Goal: Information Seeking & Learning: Check status

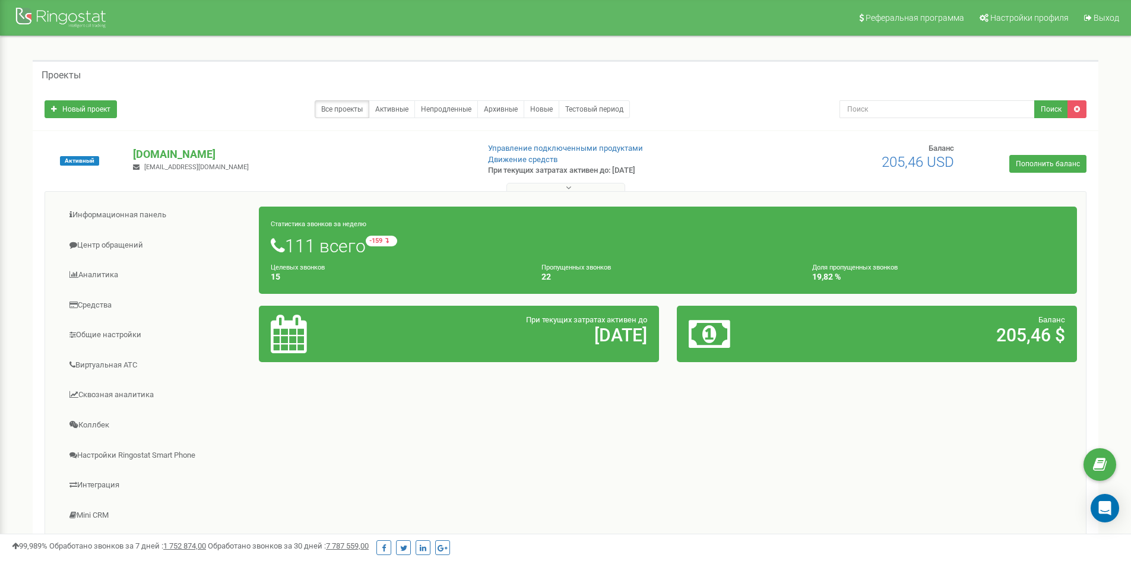
click at [582, 188] on button at bounding box center [565, 187] width 119 height 9
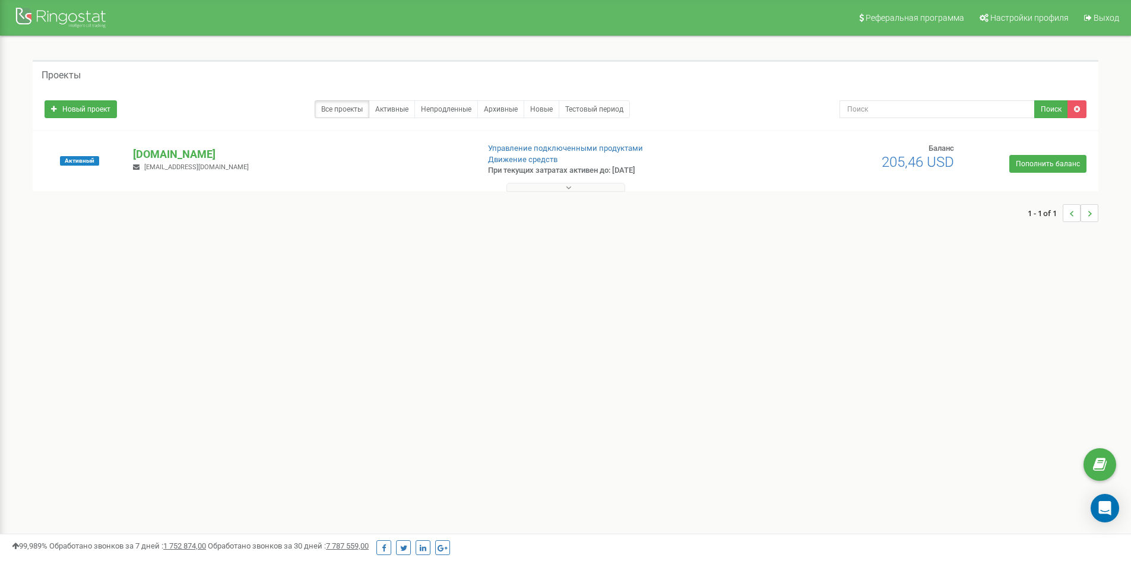
click at [569, 186] on icon at bounding box center [568, 187] width 5 height 8
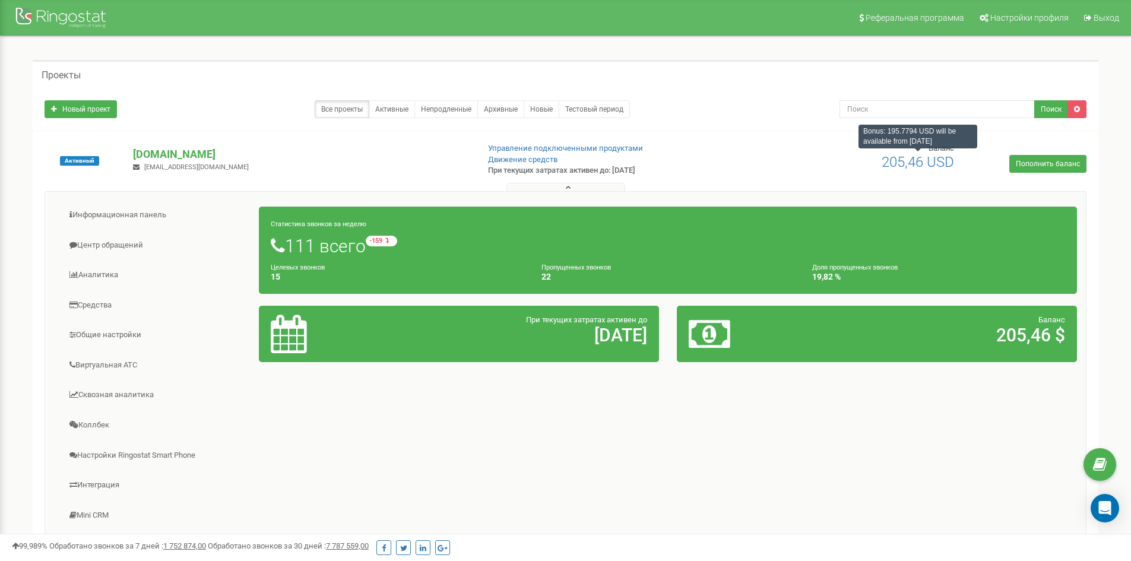
click at [925, 164] on span "205,46 USD" at bounding box center [917, 162] width 72 height 17
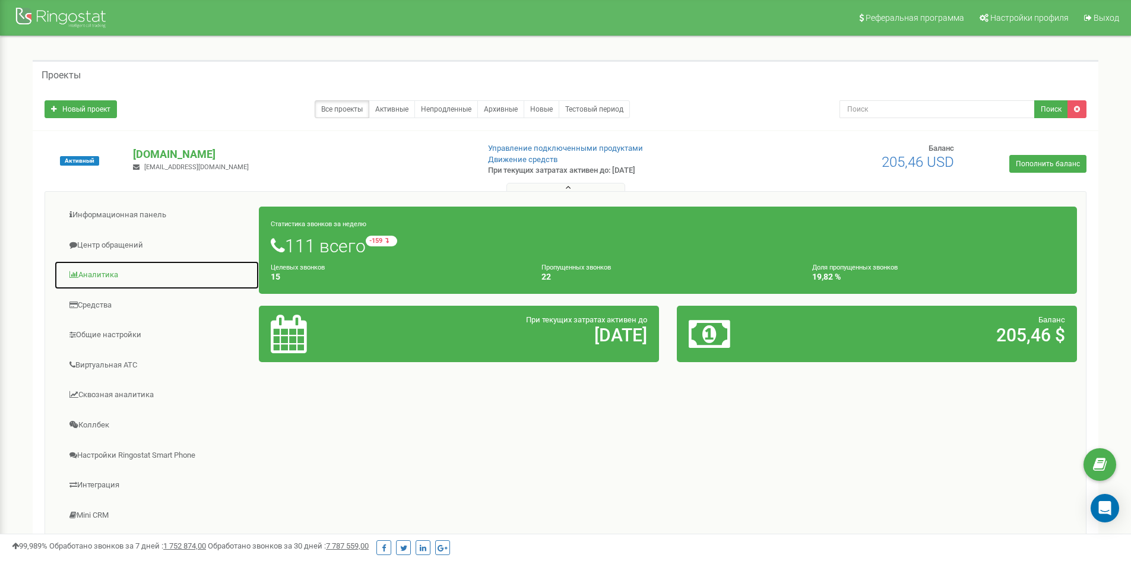
click at [143, 279] on link "Аналитика" at bounding box center [156, 275] width 205 height 29
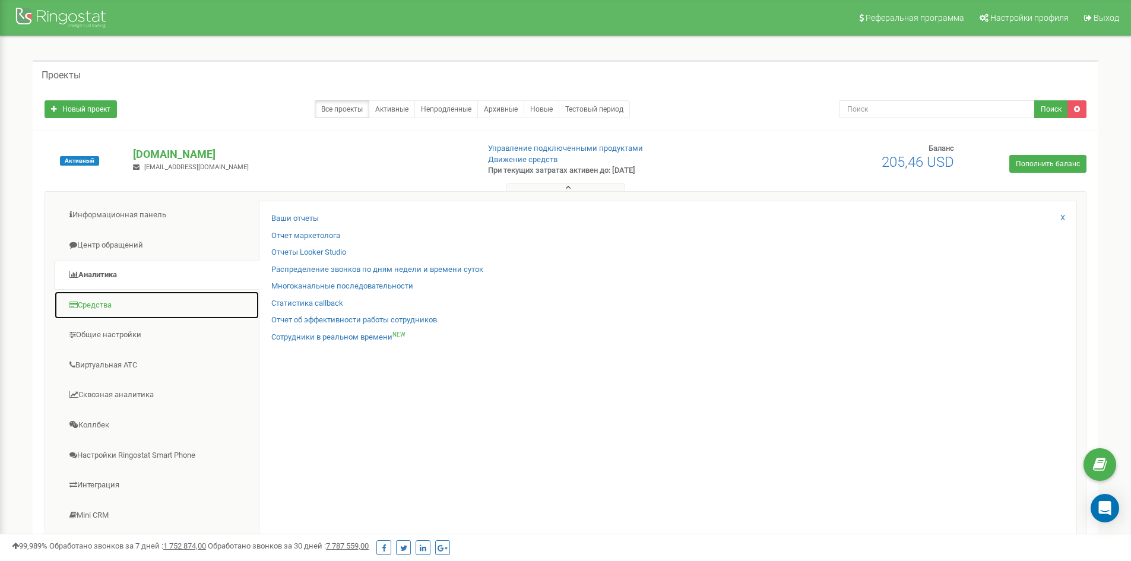
click at [150, 309] on link "Средства" at bounding box center [156, 305] width 205 height 29
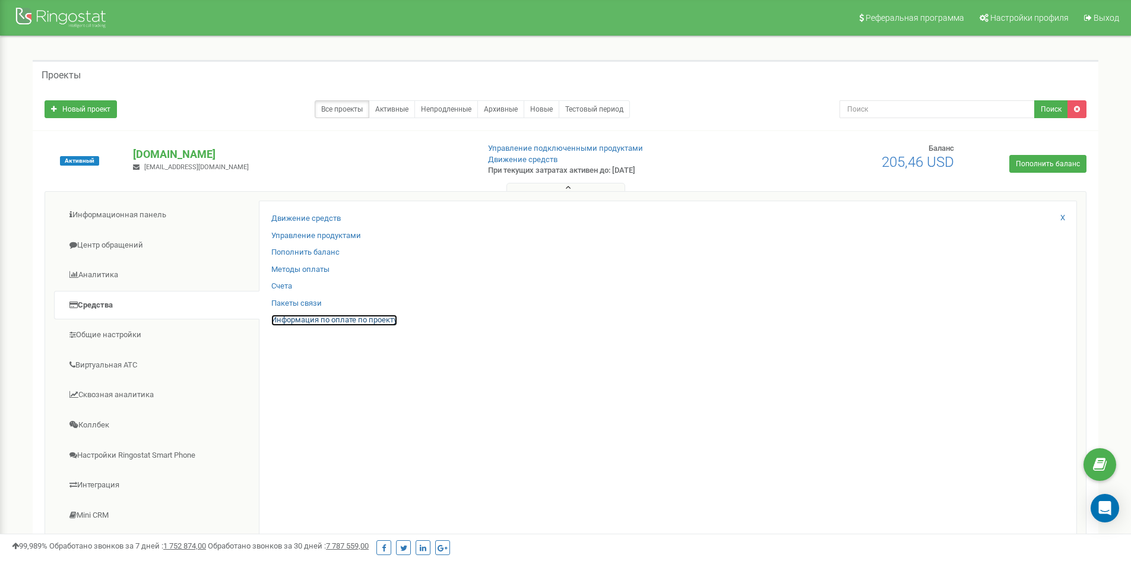
click at [295, 320] on link "Информация по оплате по проекту" at bounding box center [334, 320] width 126 height 11
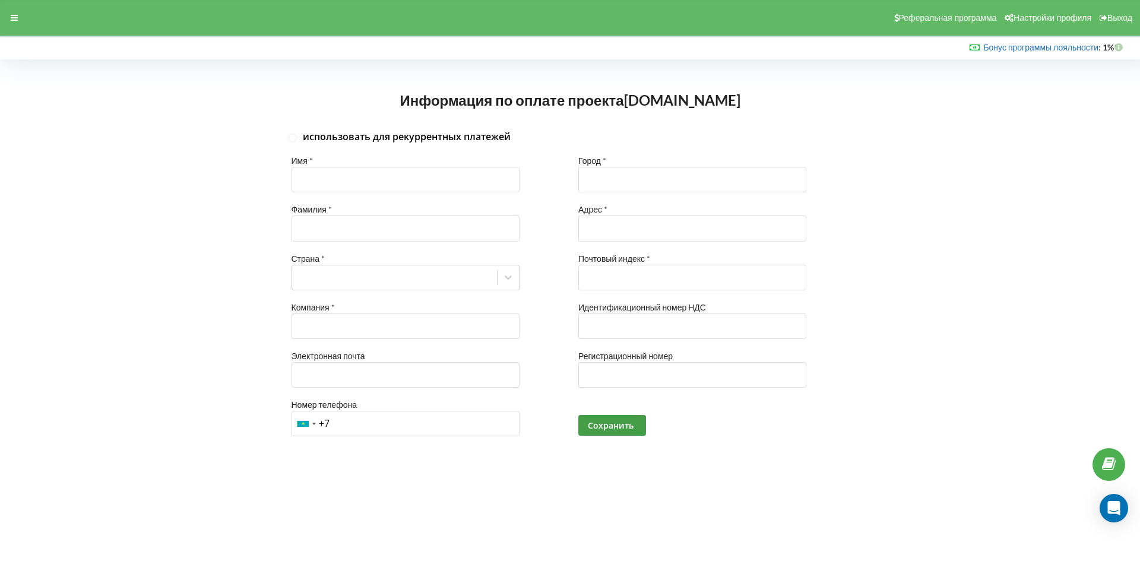
click at [1072, 50] on link "Бонус программы лояльности" at bounding box center [1040, 47] width 115 height 10
click at [1042, 18] on span "Настройки профиля" at bounding box center [1052, 17] width 78 height 9
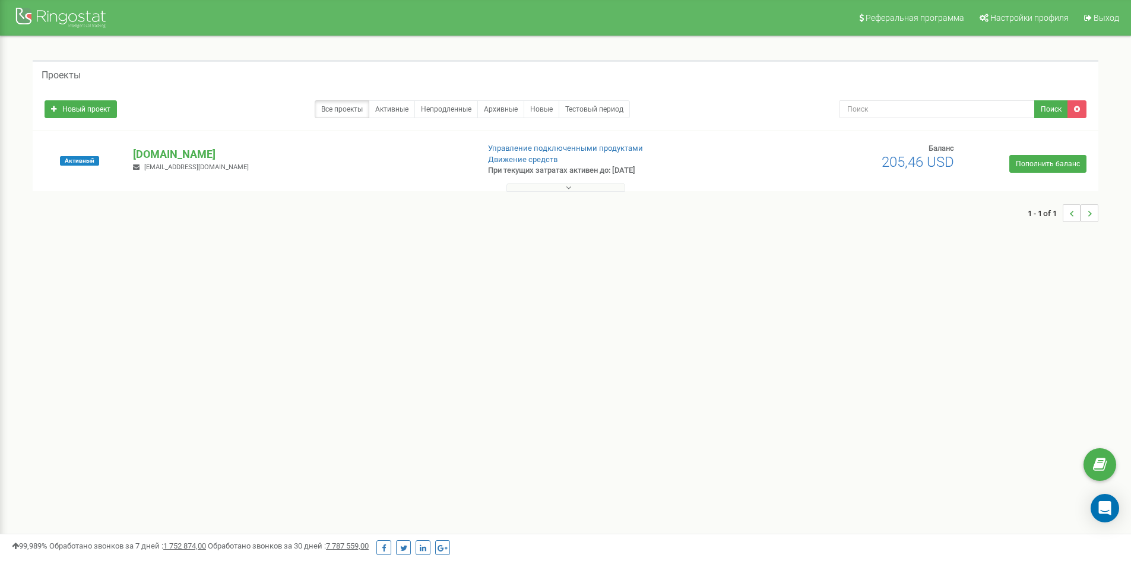
click at [574, 194] on div "1 - 1 of 1" at bounding box center [565, 213] width 1065 height 42
click at [574, 190] on button at bounding box center [565, 187] width 119 height 9
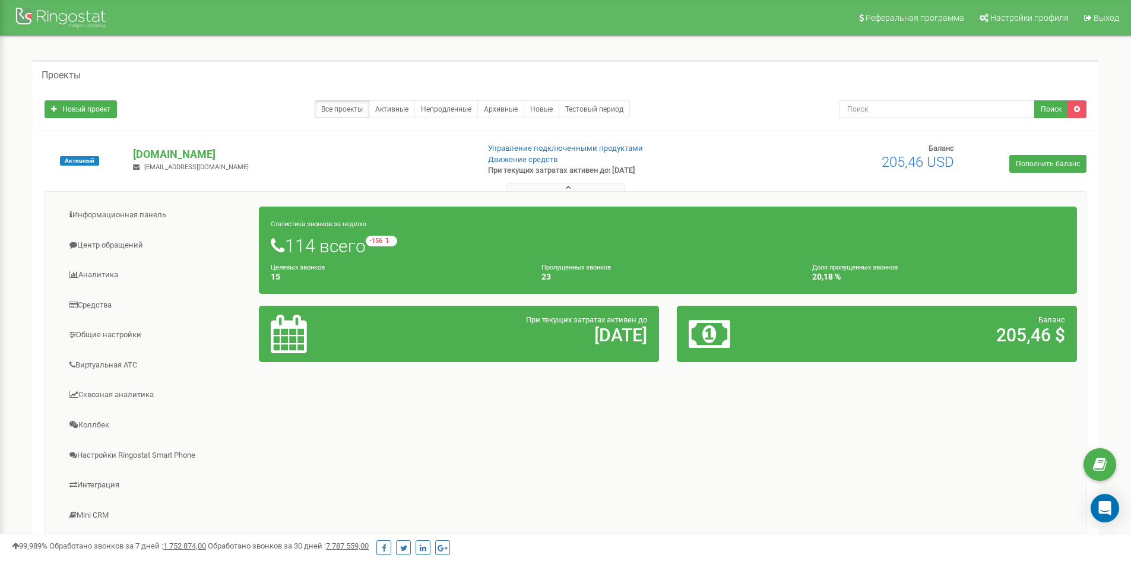
scroll to position [59, 0]
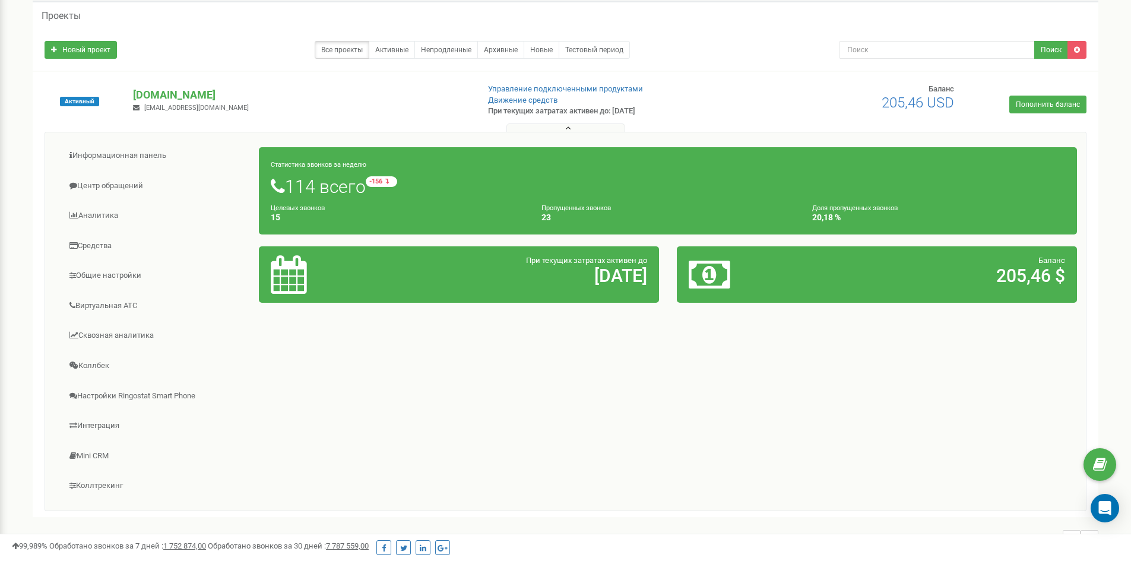
click at [284, 285] on icon at bounding box center [289, 274] width 36 height 39
click at [569, 51] on link "Тестовый период" at bounding box center [593, 50] width 71 height 18
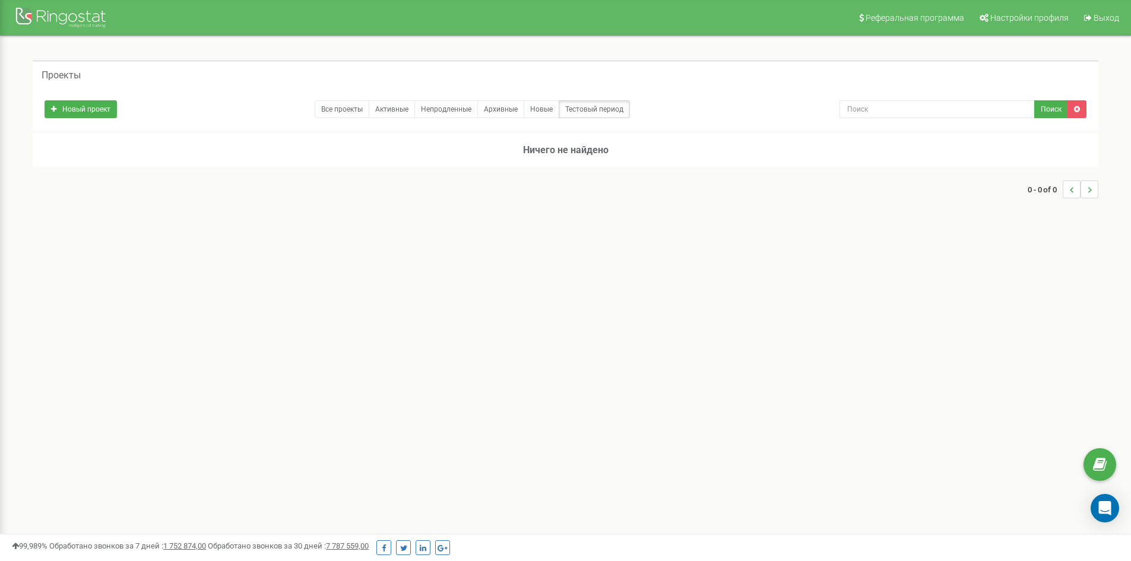
click at [395, 316] on div "Реферальная программа Настройки профиля Выход Проекты Новый проект Все проекты …" at bounding box center [565, 356] width 1131 height 712
click at [545, 113] on link "Новые" at bounding box center [541, 109] width 36 height 18
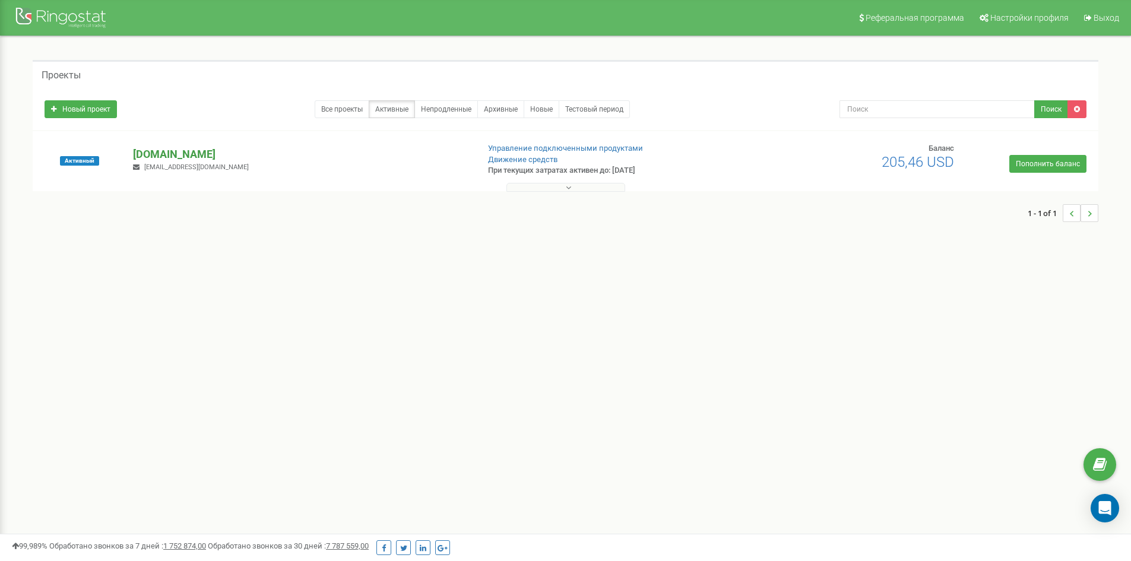
click at [166, 151] on p "[DOMAIN_NAME]" at bounding box center [300, 154] width 335 height 15
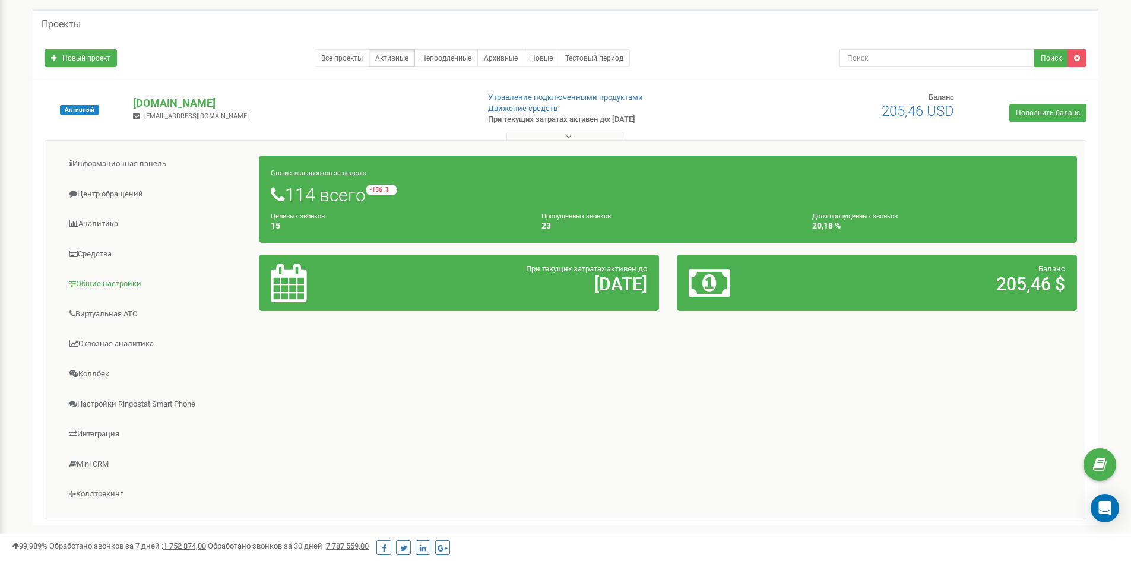
scroll to position [33, 0]
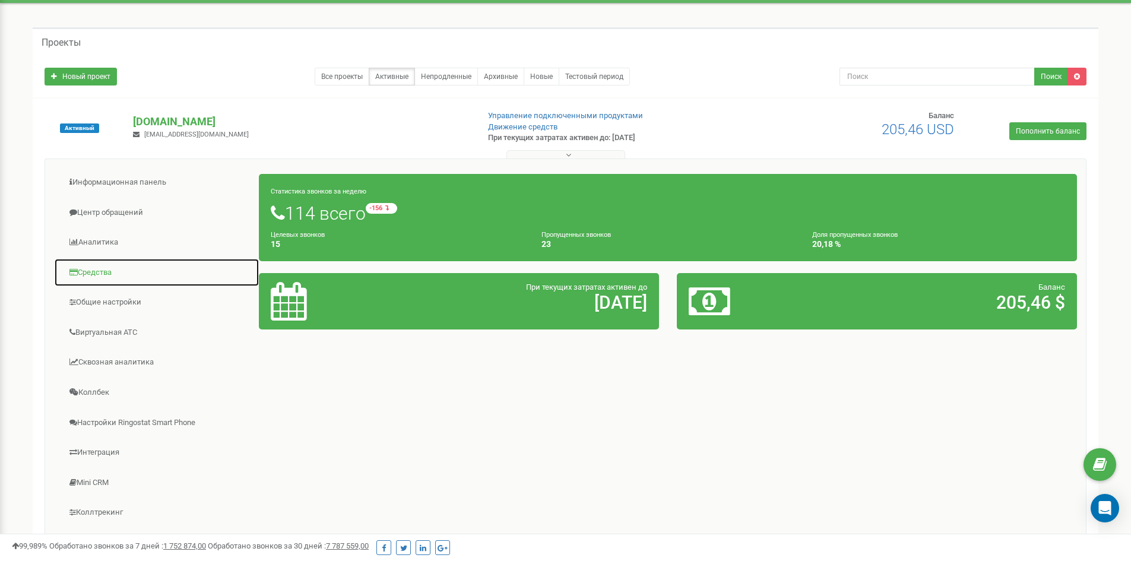
click at [100, 272] on link "Средства" at bounding box center [156, 272] width 205 height 29
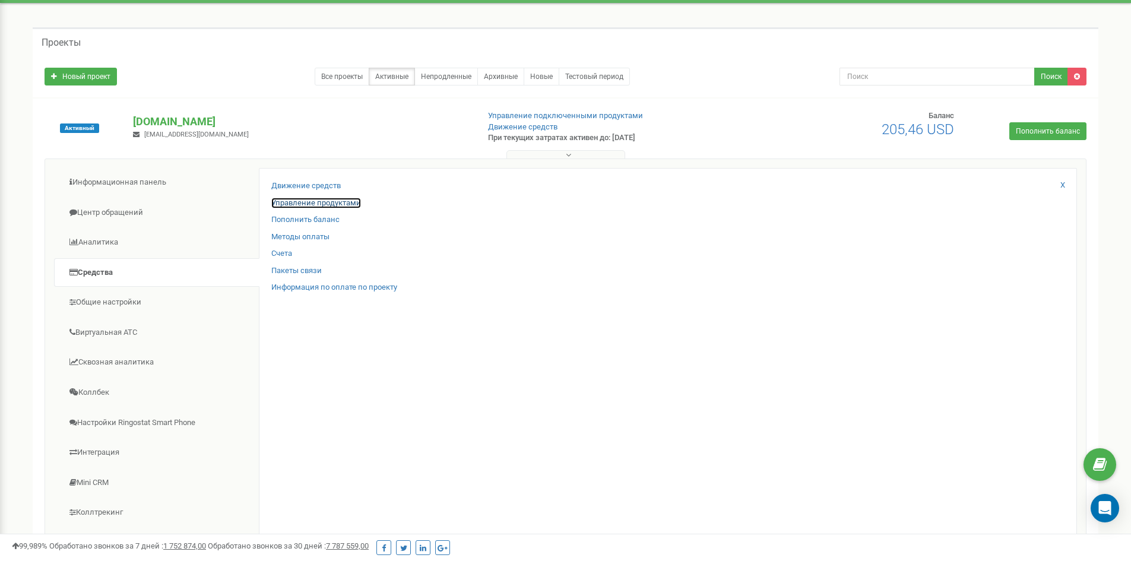
click at [301, 206] on link "Управление продуктами" at bounding box center [316, 203] width 90 height 11
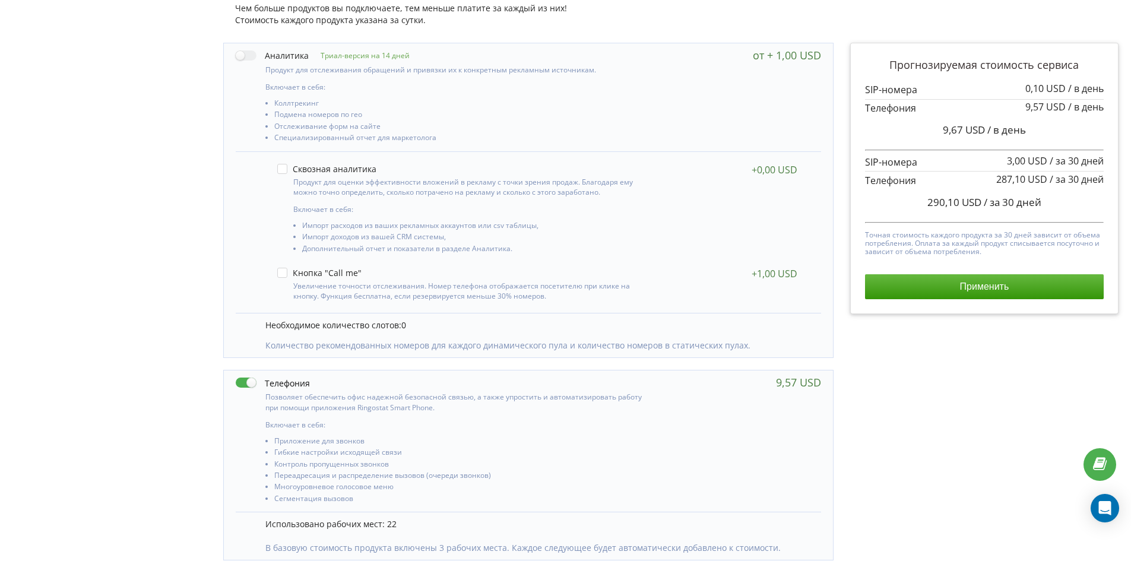
scroll to position [277, 0]
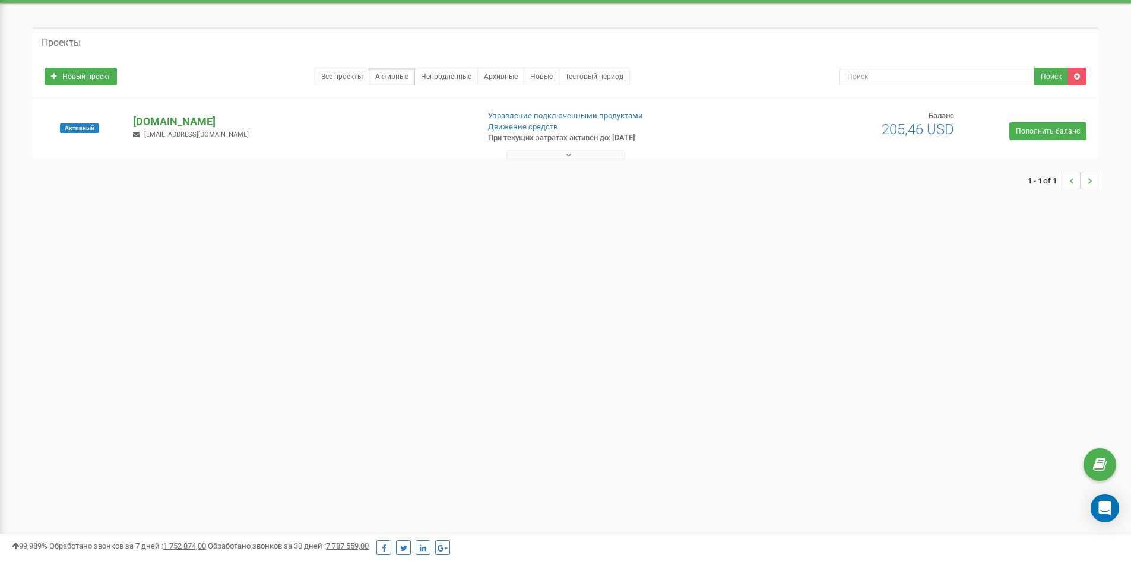
click at [186, 119] on p "[DOMAIN_NAME]" at bounding box center [300, 121] width 335 height 15
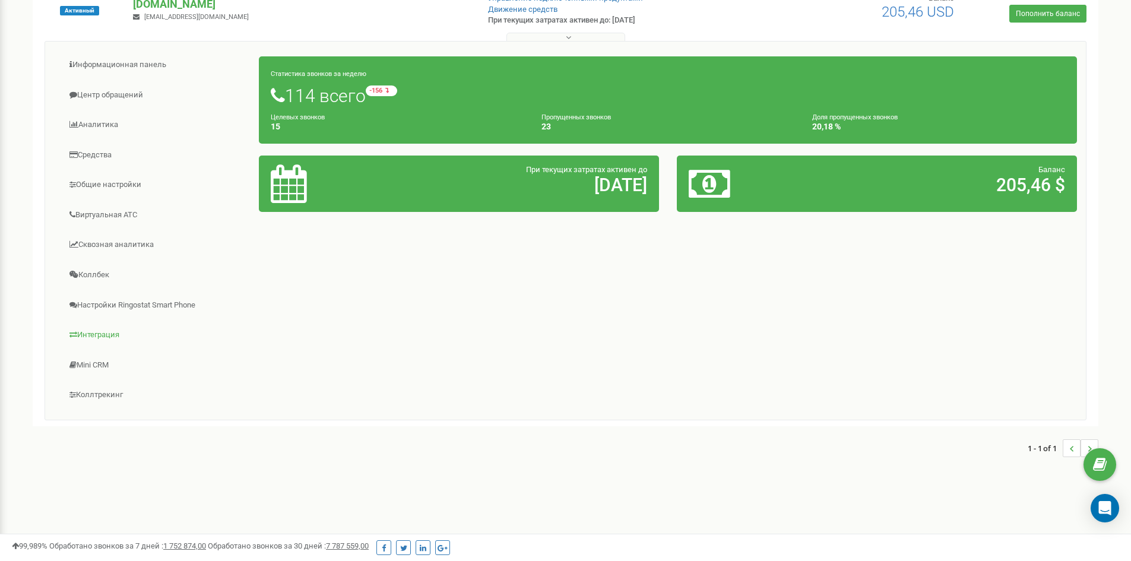
scroll to position [151, 0]
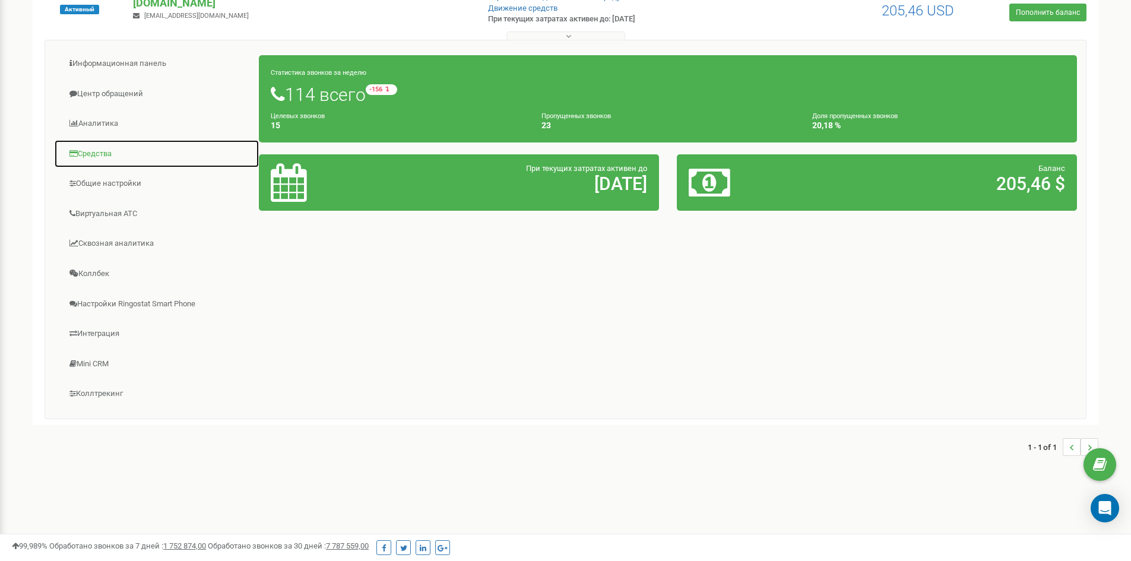
click at [94, 157] on link "Средства" at bounding box center [156, 153] width 205 height 29
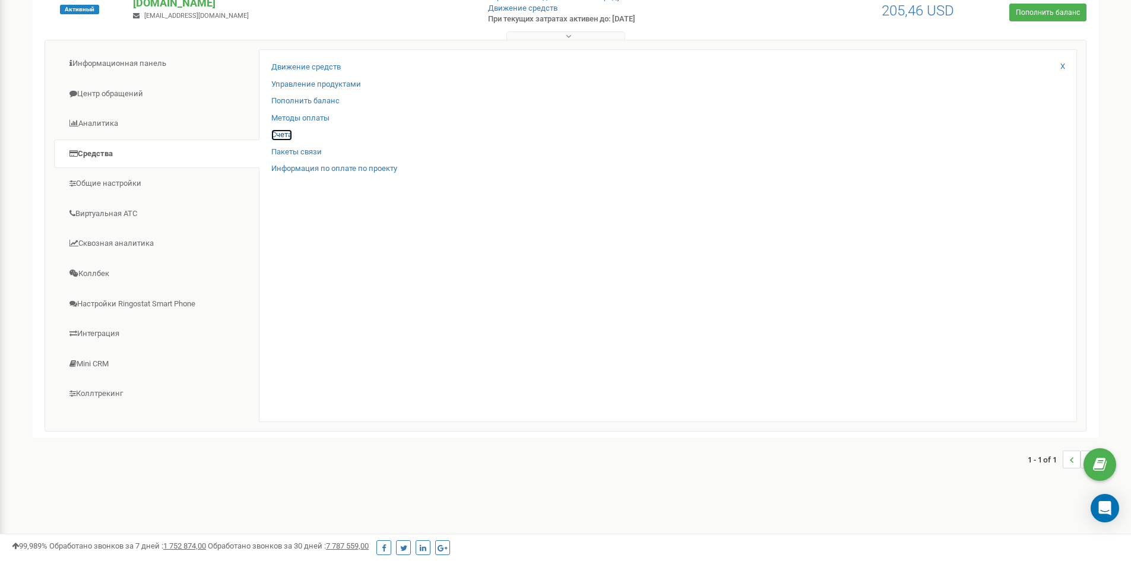
click at [288, 136] on link "Счета" at bounding box center [281, 134] width 21 height 11
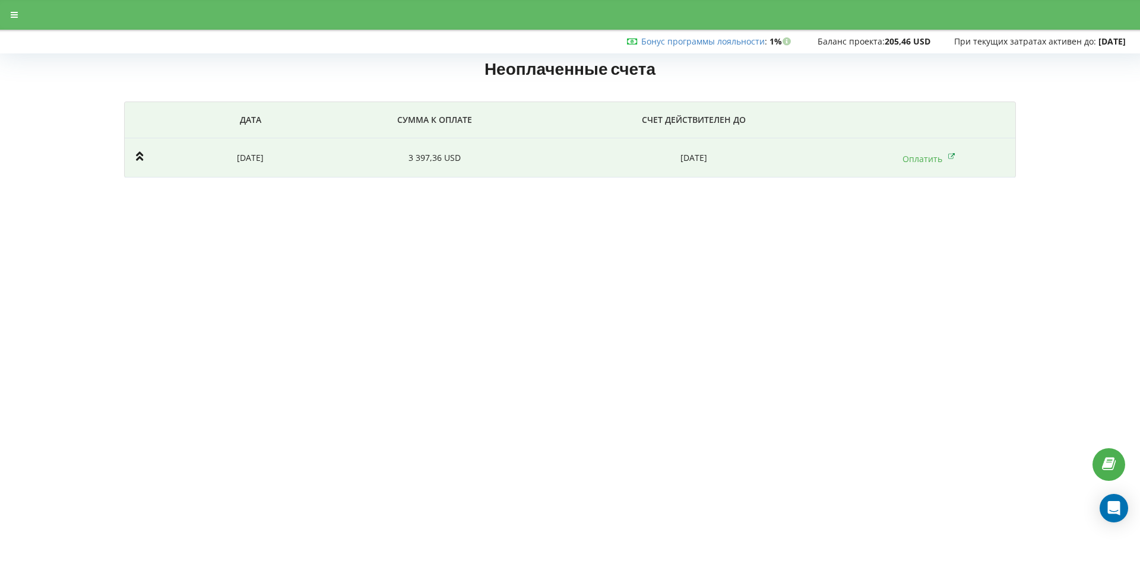
click at [440, 164] on td "3 397,36 USD" at bounding box center [434, 157] width 223 height 39
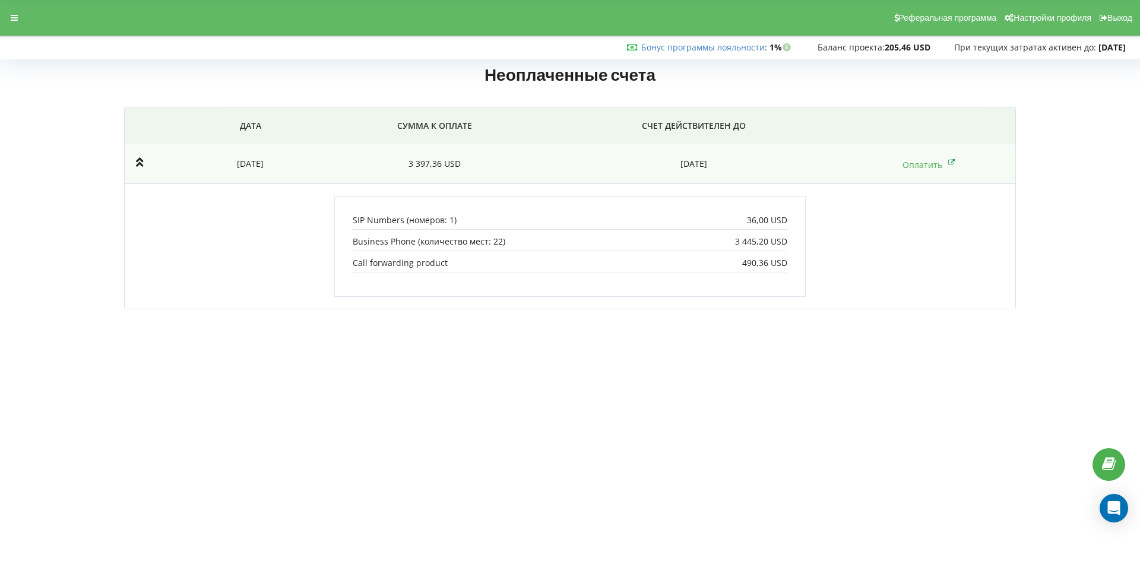
click at [148, 161] on td at bounding box center [151, 163] width 53 height 39
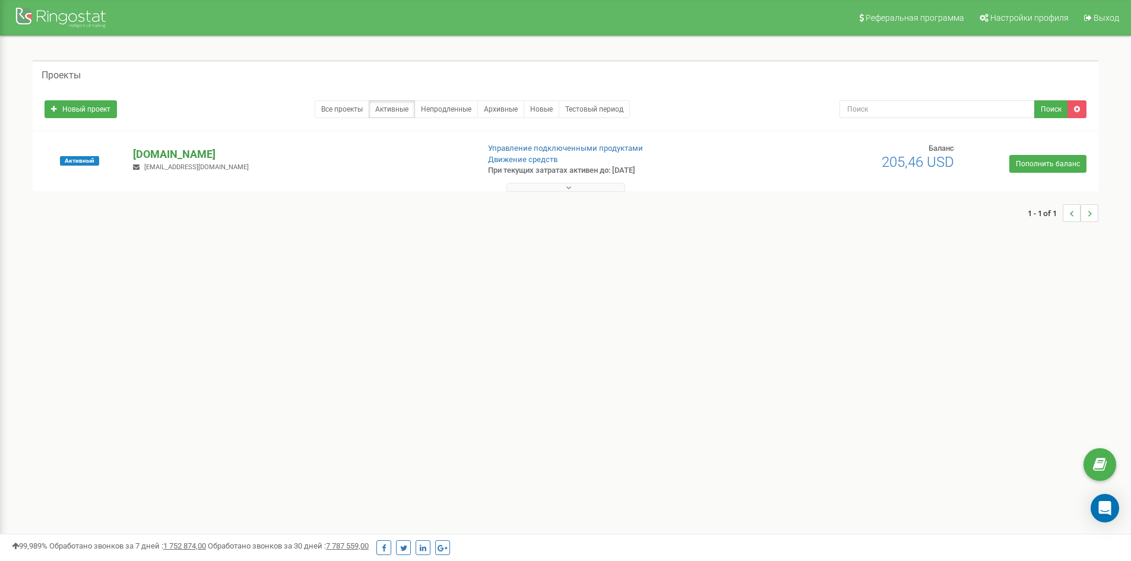
click at [167, 160] on p "[DOMAIN_NAME]" at bounding box center [300, 154] width 335 height 15
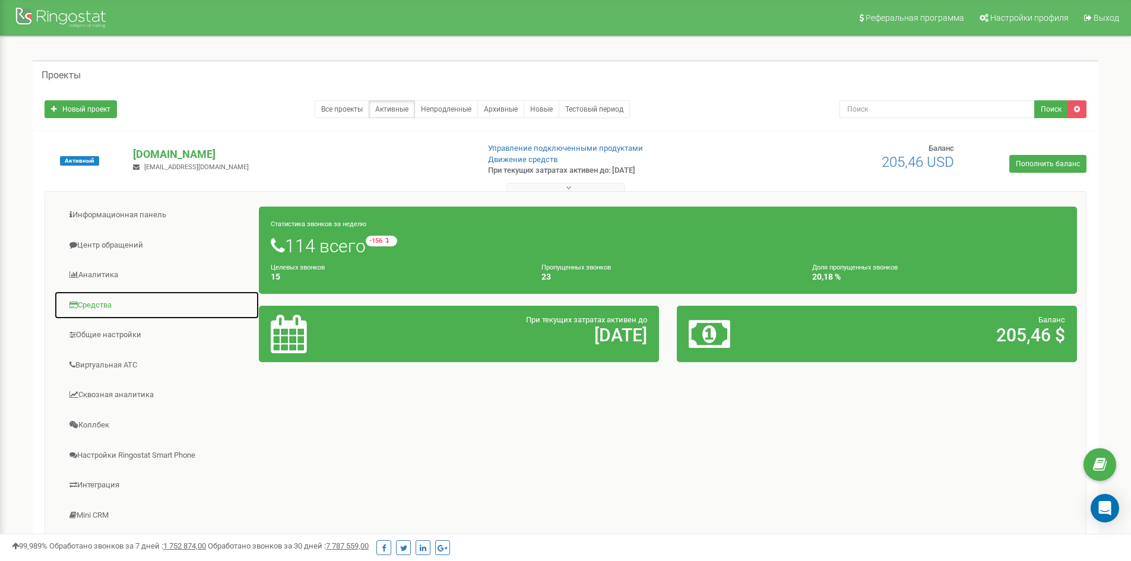
click at [100, 307] on link "Средства" at bounding box center [156, 305] width 205 height 29
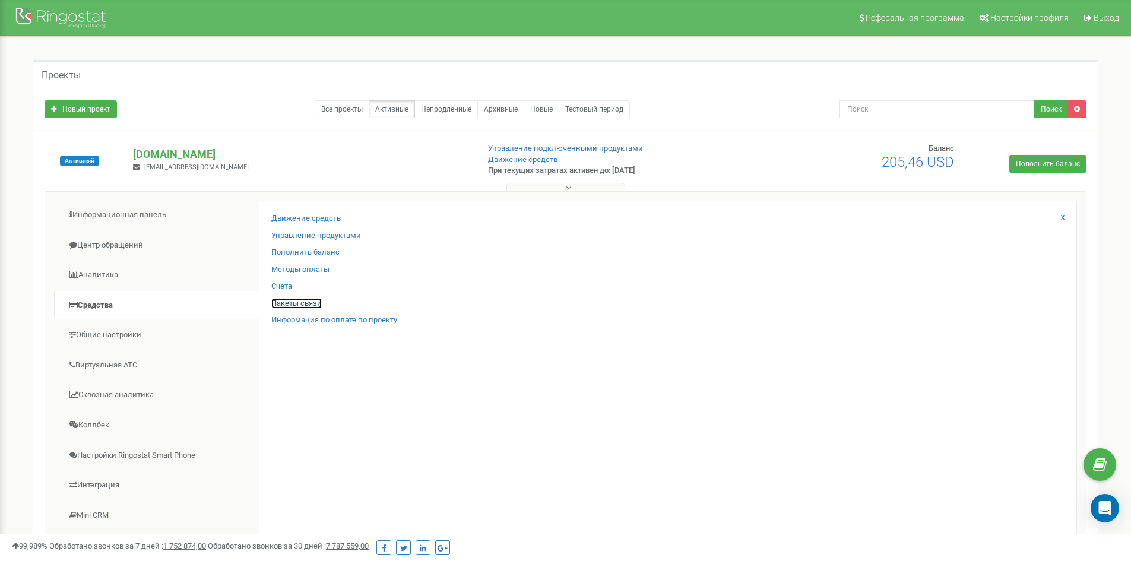
click at [290, 304] on link "Пакеты связи" at bounding box center [296, 303] width 50 height 11
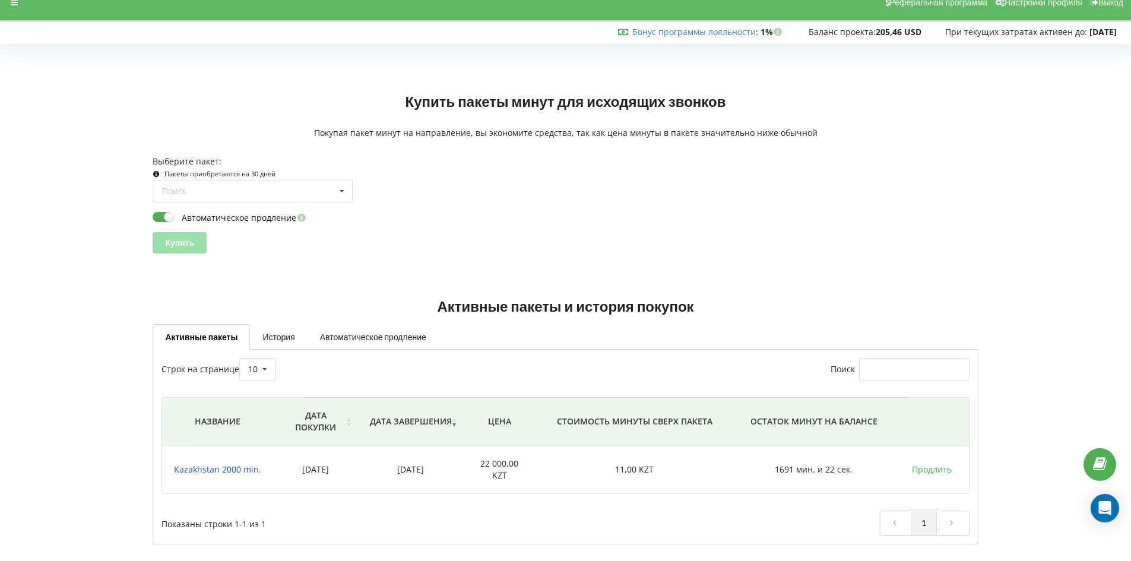
scroll to position [20, 0]
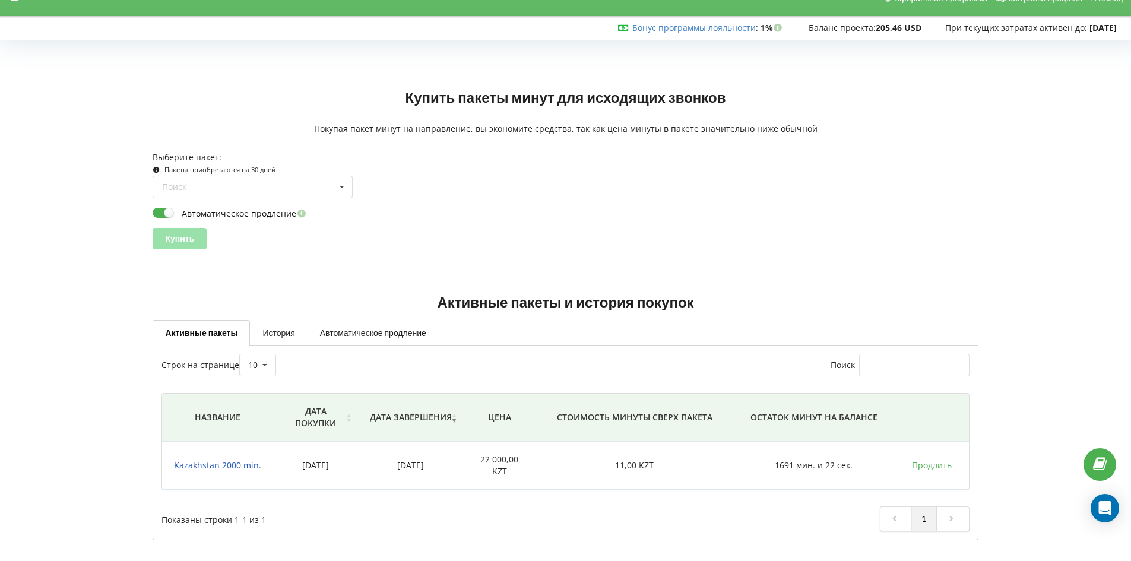
click at [242, 464] on span "Kazakhstan 2000 min." at bounding box center [217, 464] width 87 height 11
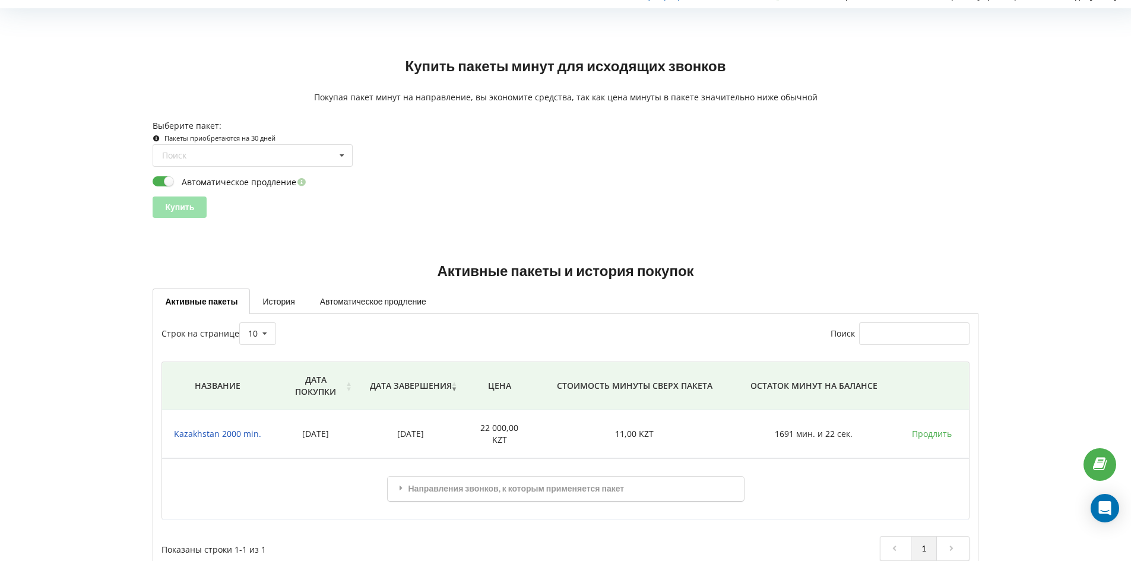
scroll to position [81, 0]
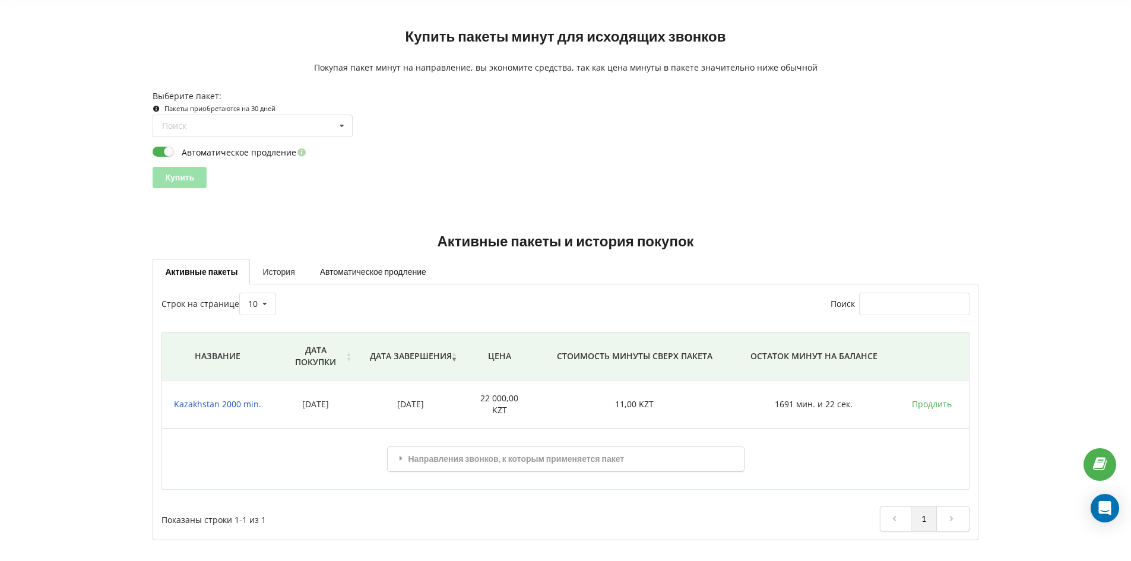
click at [291, 274] on link "История" at bounding box center [278, 271] width 57 height 25
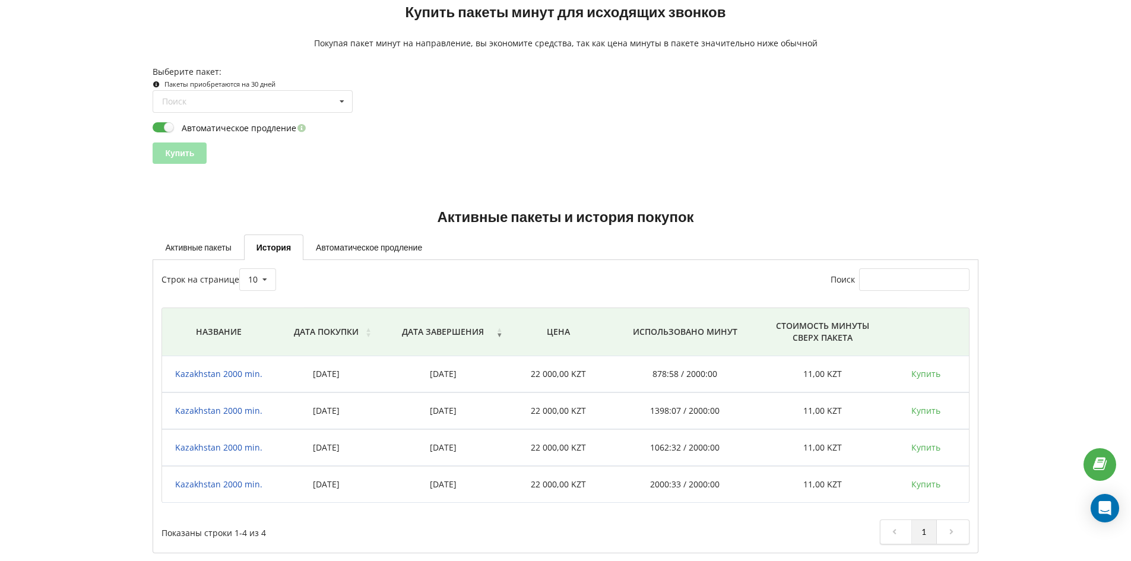
scroll to position [118, 0]
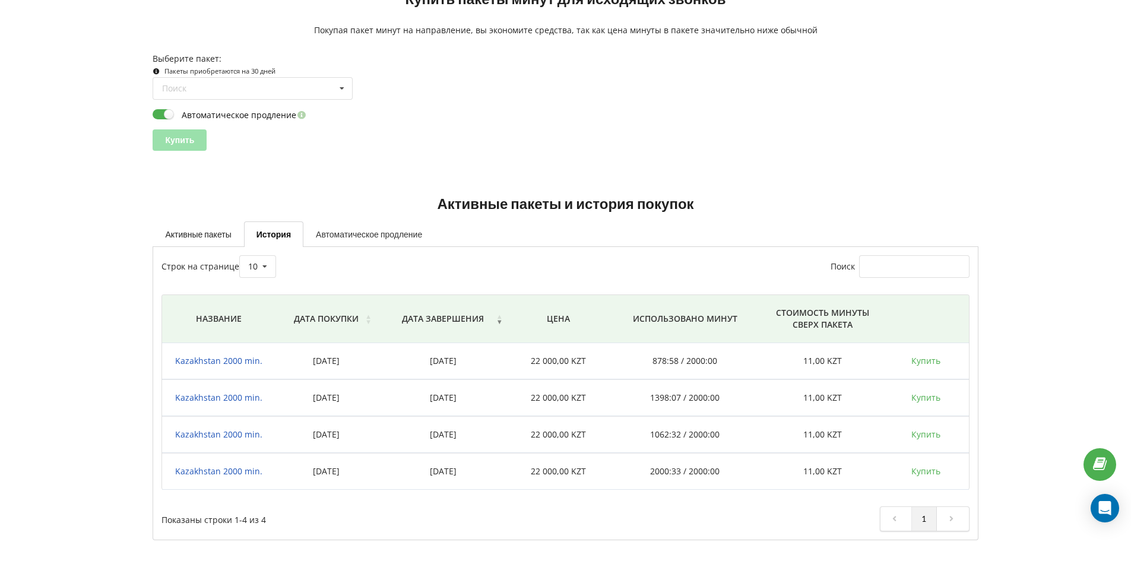
click at [344, 237] on link "Автоматическое продление" at bounding box center [368, 233] width 131 height 25
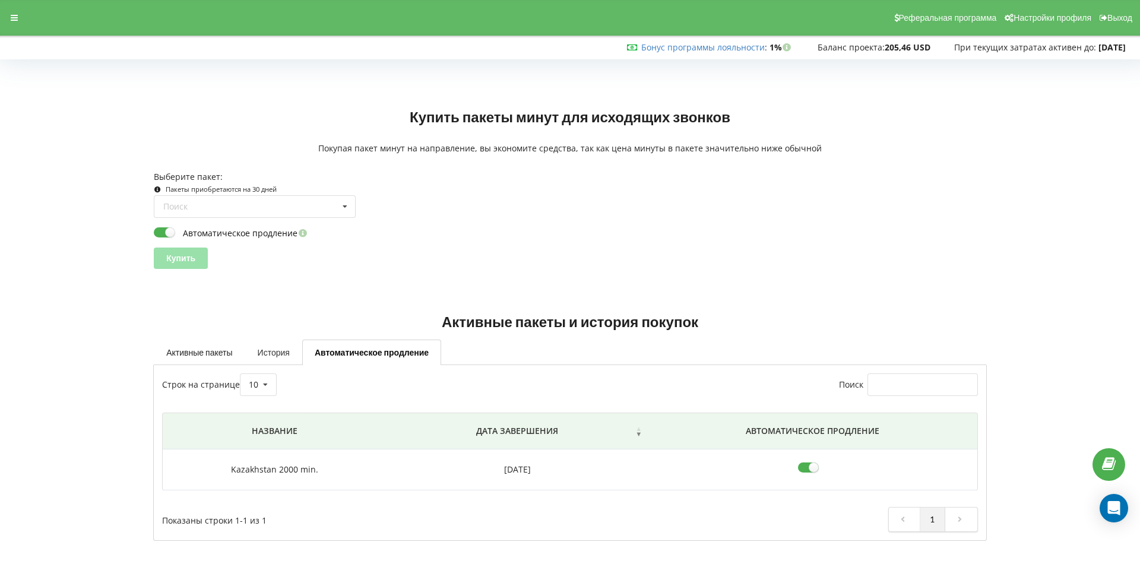
click at [260, 354] on link "История" at bounding box center [273, 351] width 57 height 25
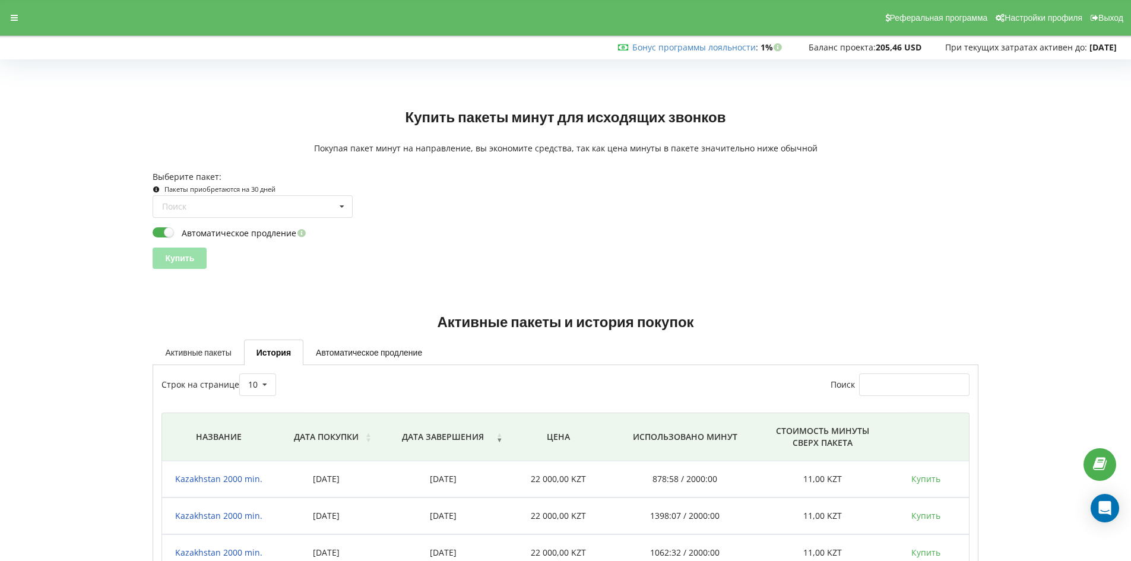
click at [226, 354] on link "Активные пакеты" at bounding box center [198, 351] width 91 height 25
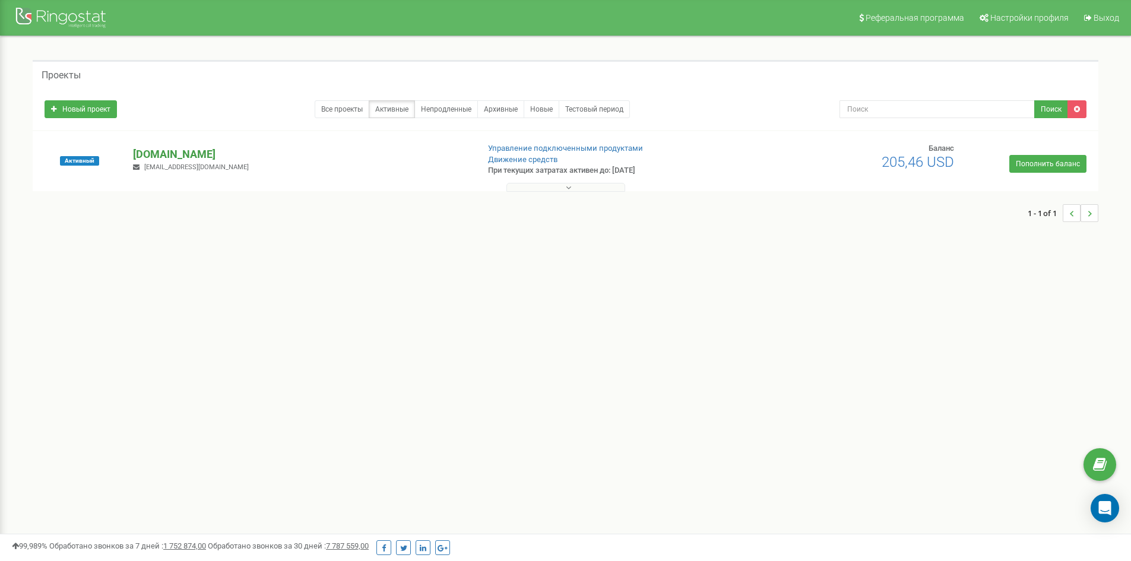
click at [176, 150] on p "[DOMAIN_NAME]" at bounding box center [300, 154] width 335 height 15
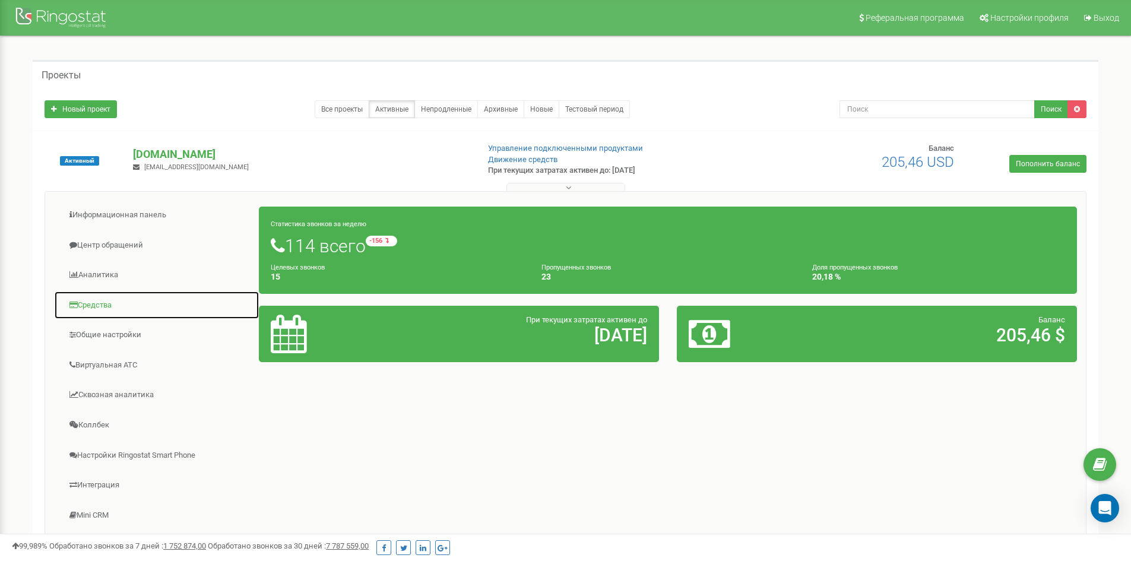
click at [115, 312] on link "Средства" at bounding box center [156, 305] width 205 height 29
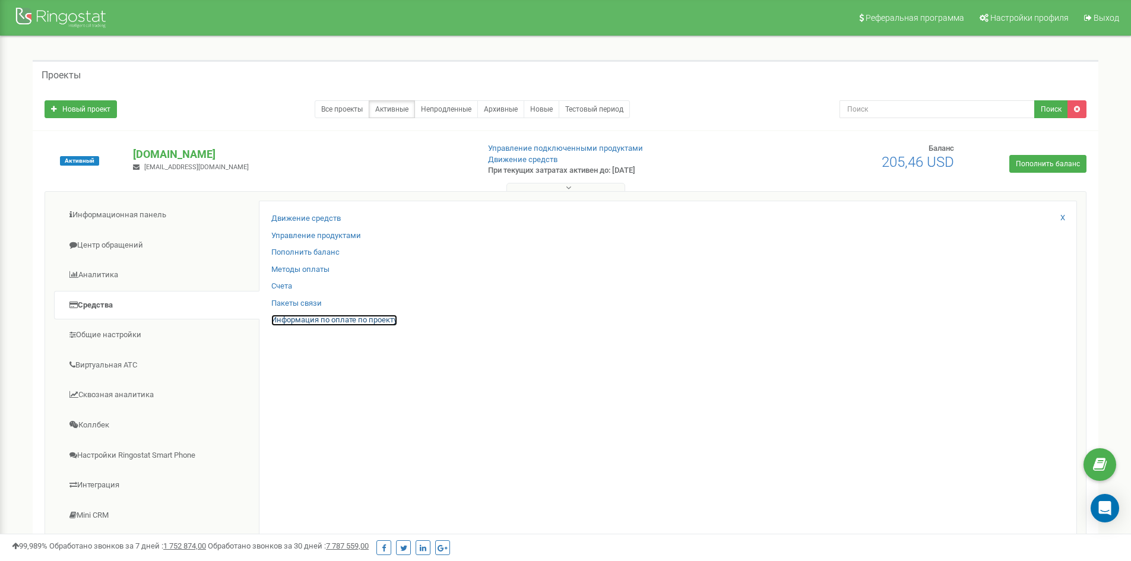
click at [306, 319] on link "Информация по оплате по проекту" at bounding box center [334, 320] width 126 height 11
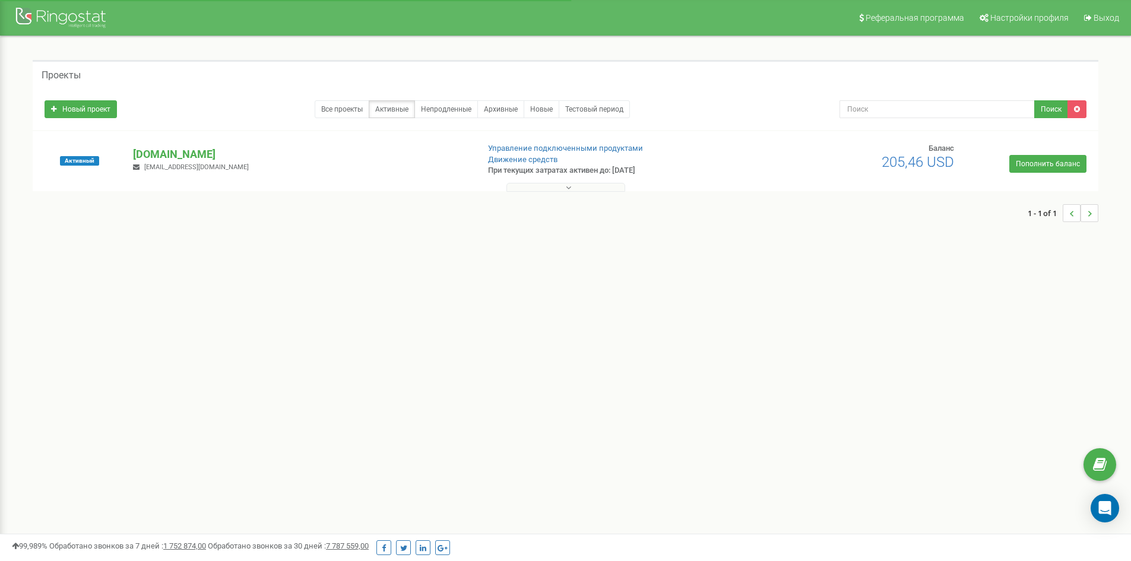
click at [160, 136] on div "Активный dmuk.edu.kz a.kuralayev@dmuk.edu.kz Управление подключенными продуктам…" at bounding box center [565, 161] width 1065 height 60
click at [164, 150] on p "[DOMAIN_NAME]" at bounding box center [300, 154] width 335 height 15
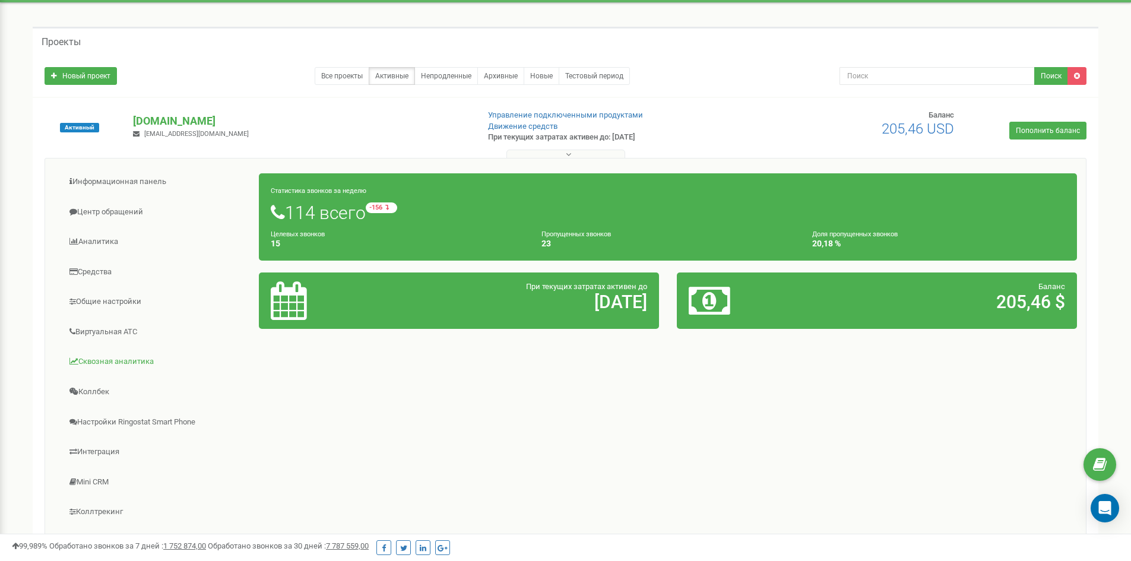
scroll to position [59, 0]
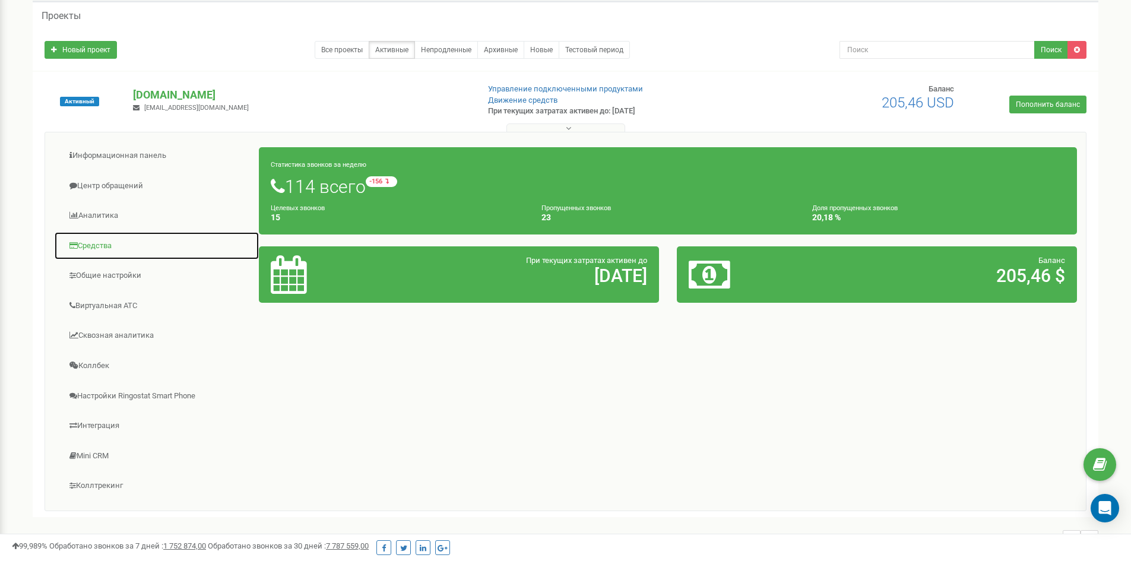
click at [102, 249] on link "Средства" at bounding box center [156, 245] width 205 height 29
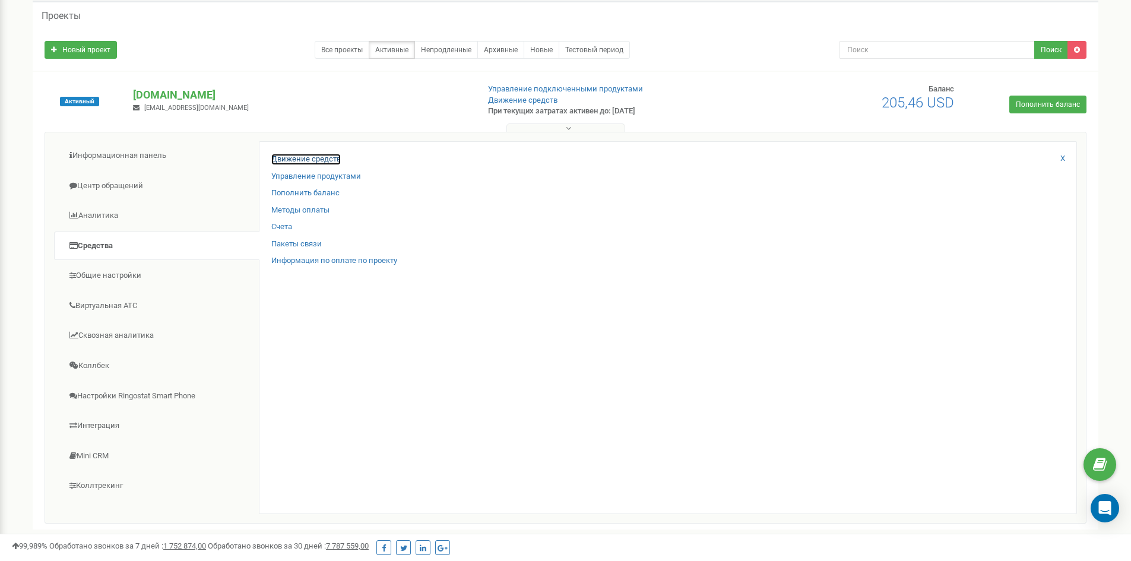
click at [306, 161] on link "Движение средств" at bounding box center [305, 159] width 69 height 11
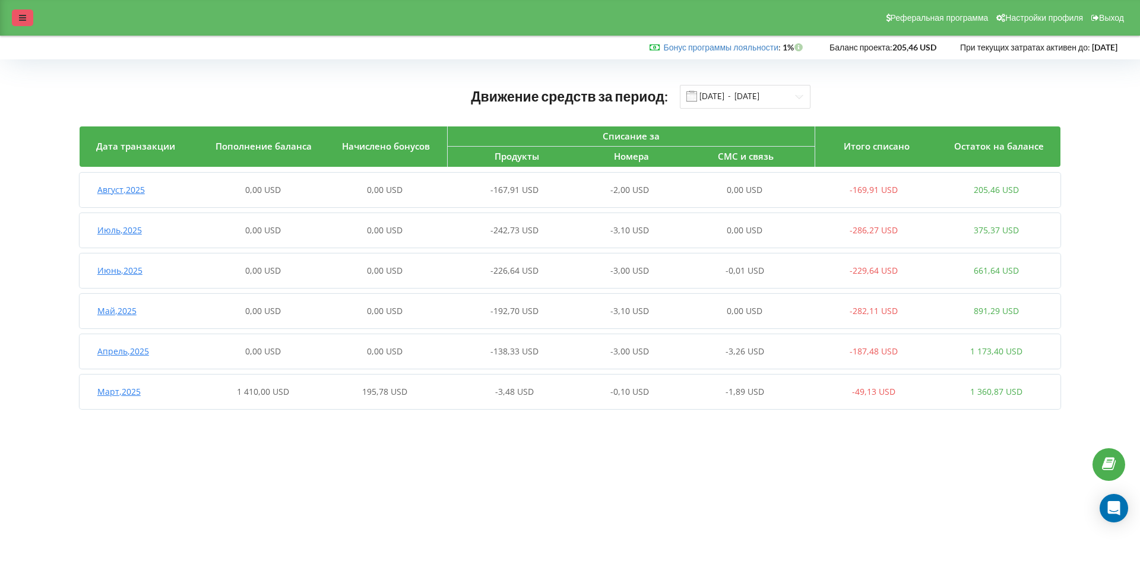
click at [24, 20] on icon at bounding box center [22, 18] width 7 height 8
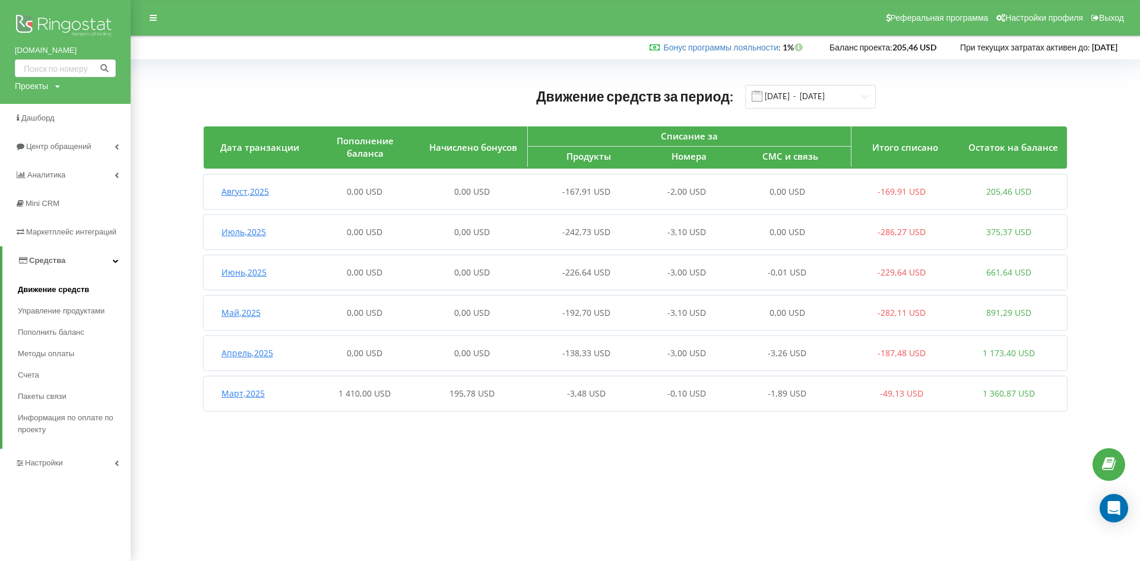
click at [58, 297] on link "Движение средств" at bounding box center [74, 289] width 113 height 21
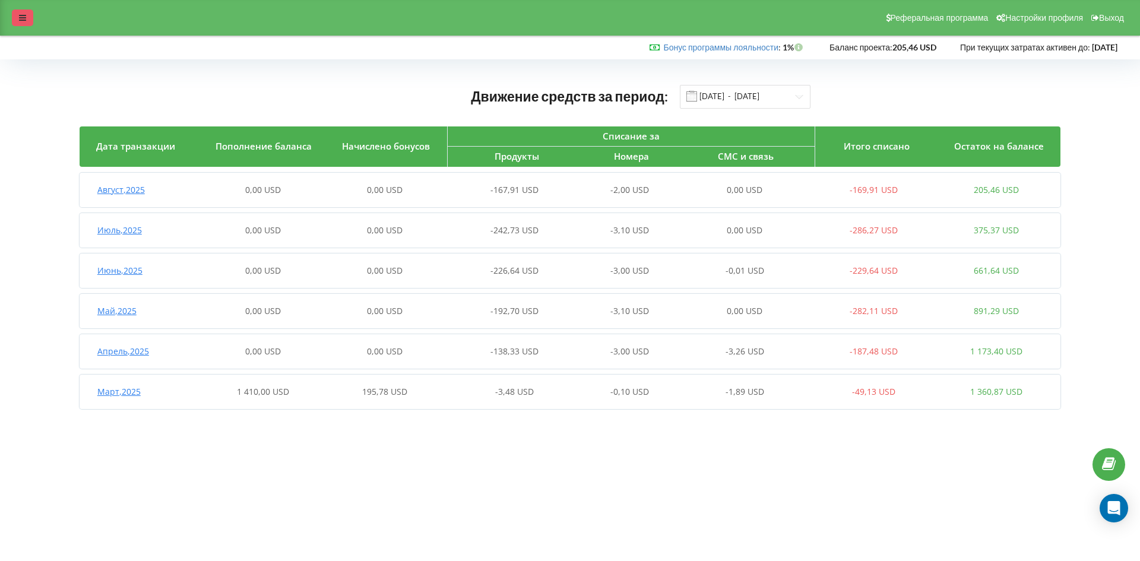
click at [27, 14] on div at bounding box center [22, 17] width 21 height 17
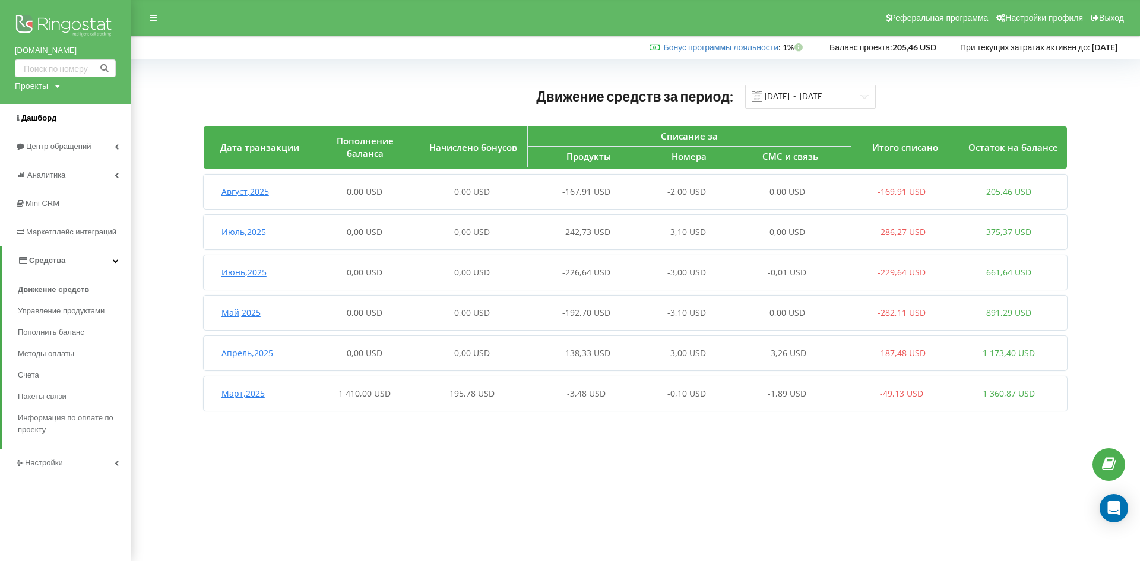
click at [54, 121] on span "Дашборд" at bounding box center [38, 117] width 35 height 9
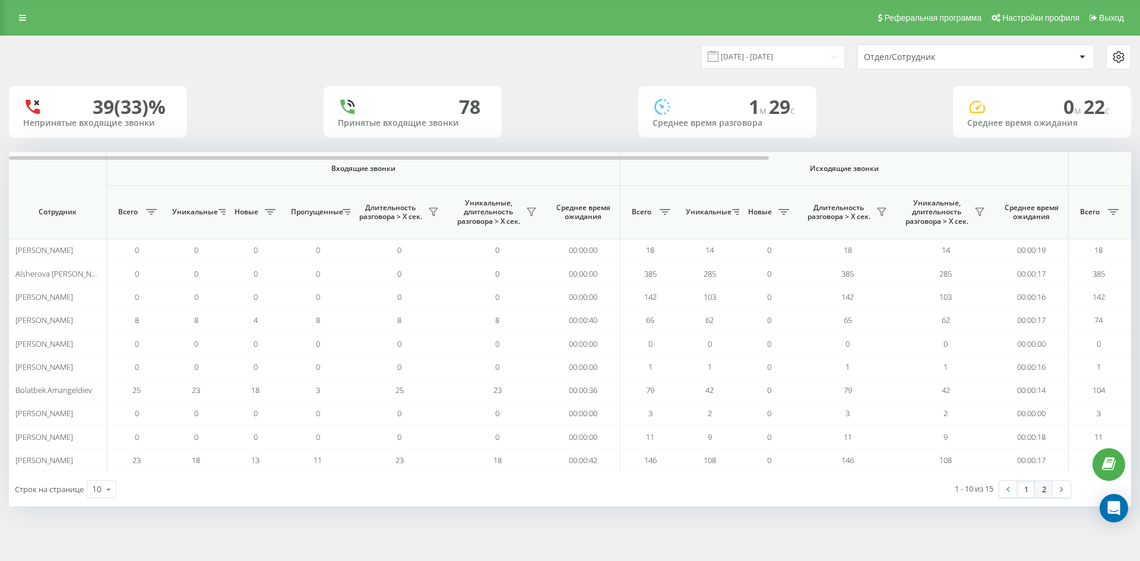
click at [1046, 488] on link "2" at bounding box center [1043, 489] width 18 height 17
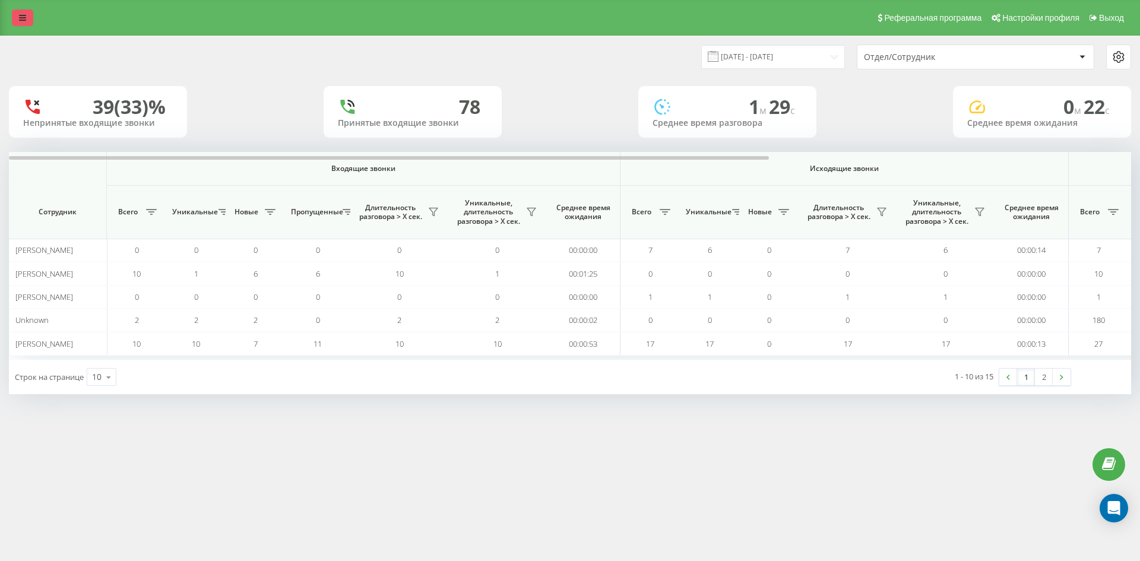
click at [25, 21] on icon at bounding box center [22, 18] width 7 height 8
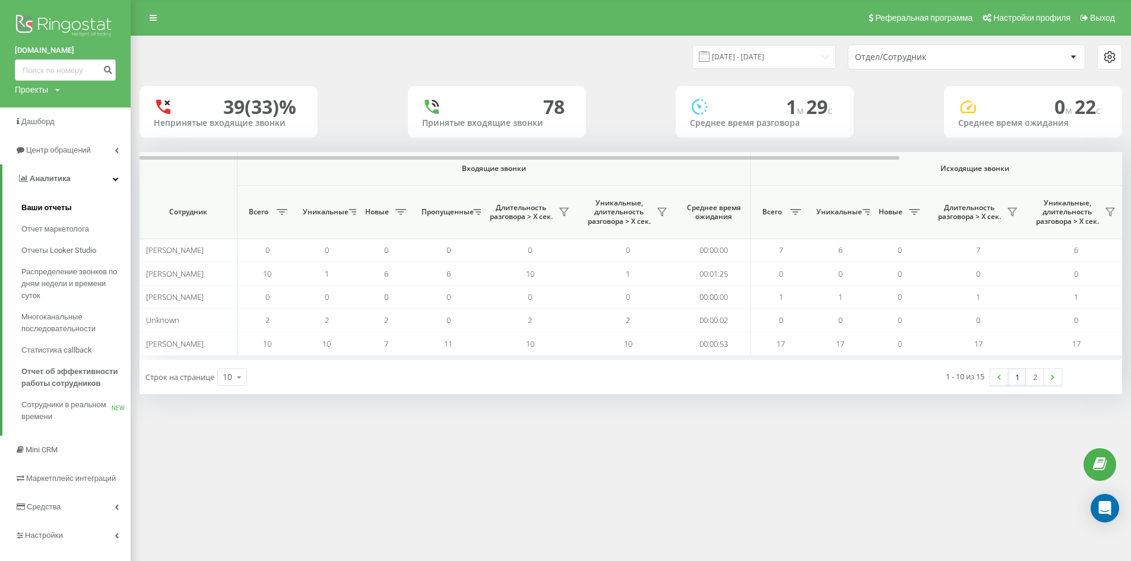
click at [50, 208] on span "Ваши отчеты" at bounding box center [46, 208] width 50 height 12
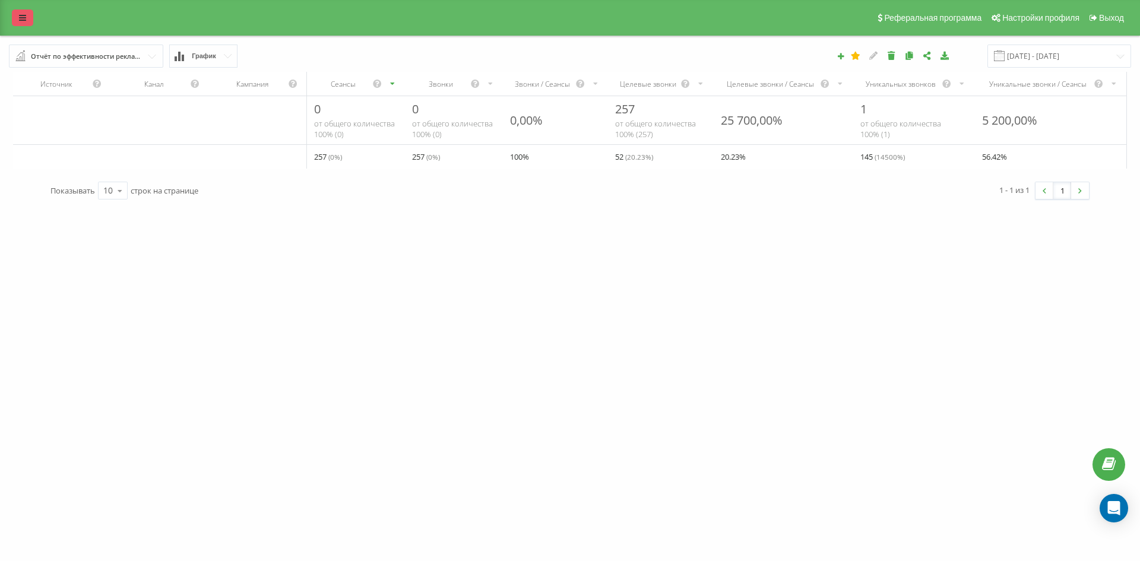
click at [15, 16] on link at bounding box center [22, 17] width 21 height 17
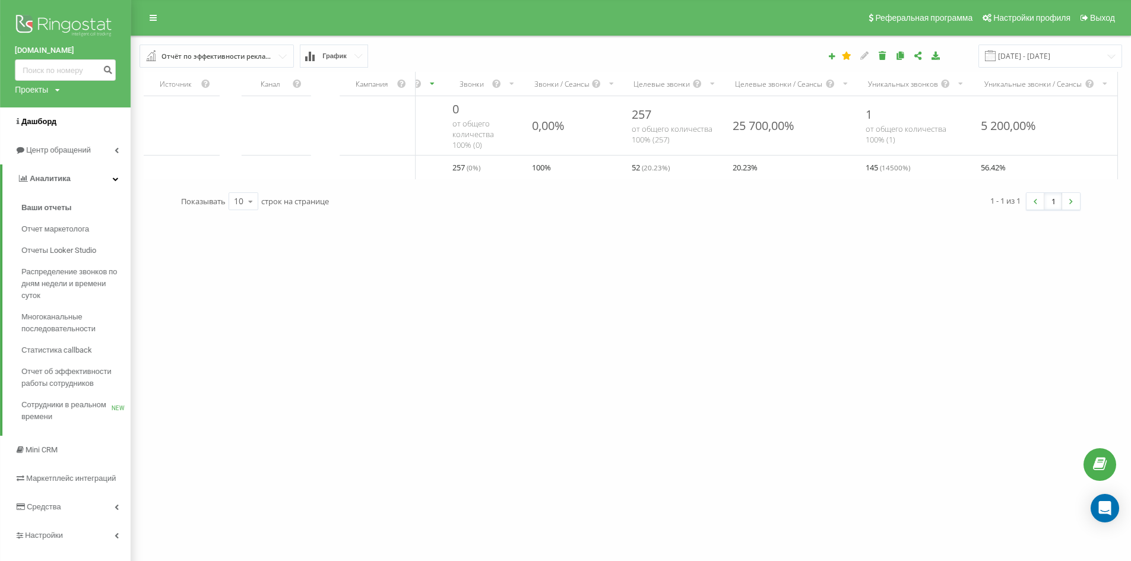
click at [50, 124] on span "Дашборд" at bounding box center [38, 121] width 35 height 9
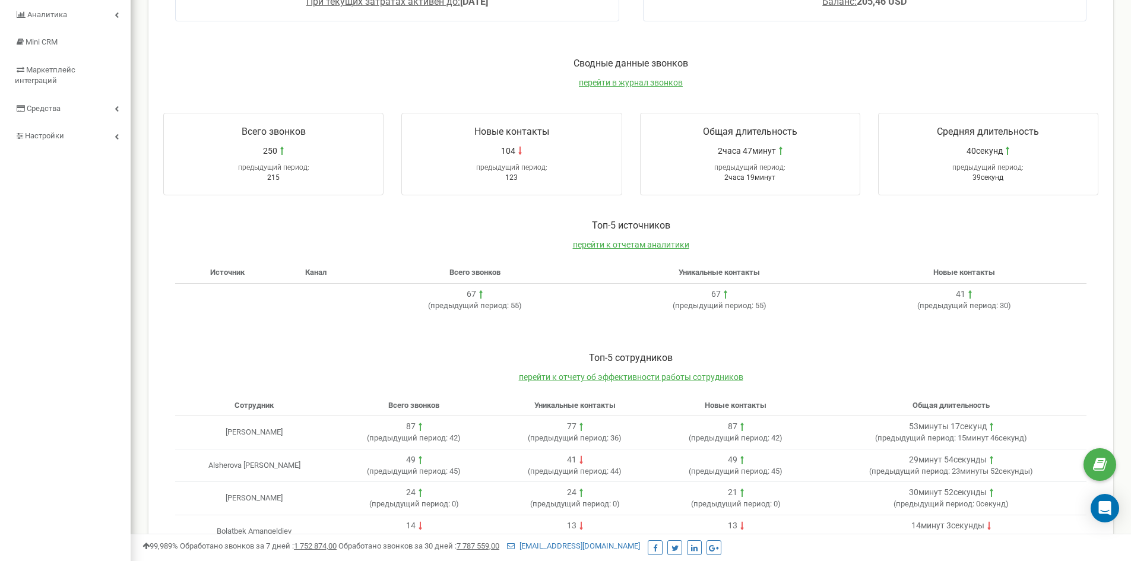
scroll to position [223, 0]
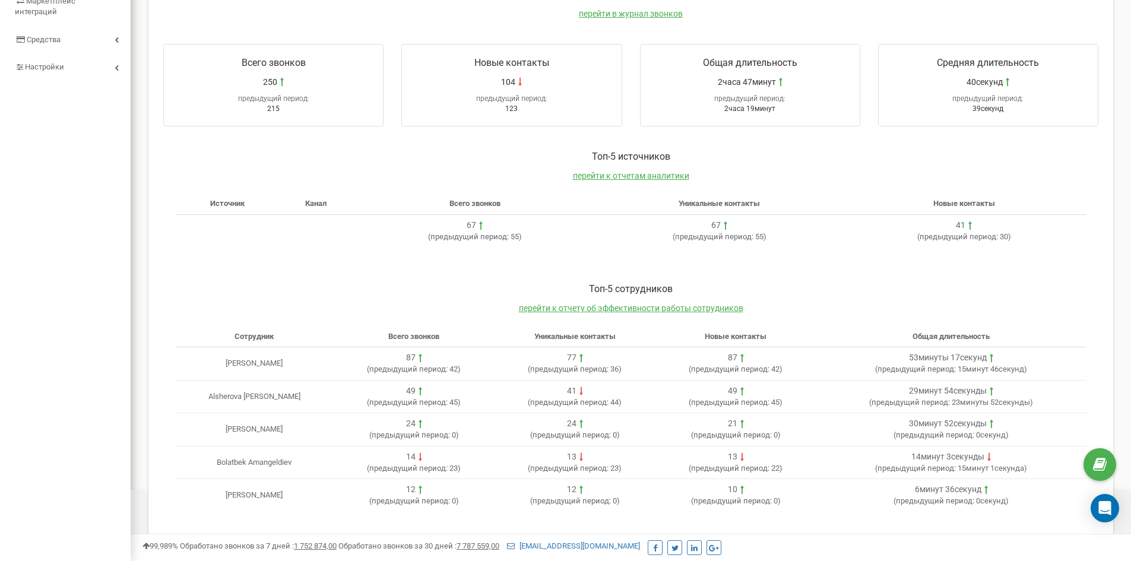
click at [259, 361] on td "Anar Zhussieva" at bounding box center [254, 363] width 158 height 33
click at [631, 173] on span "перейти к отчетам аналитики" at bounding box center [631, 175] width 116 height 9
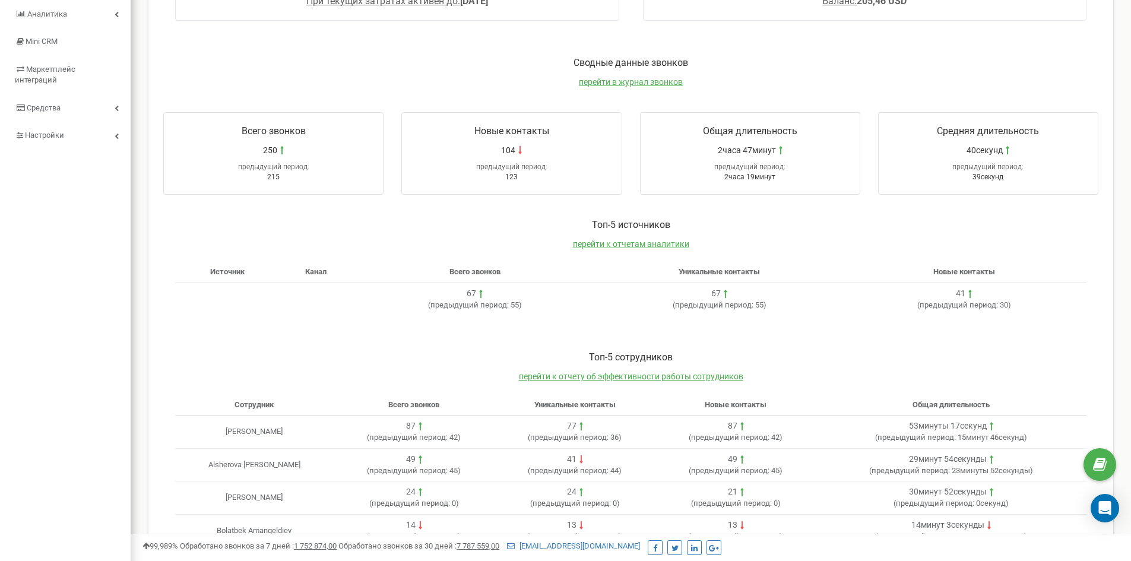
scroll to position [223, 0]
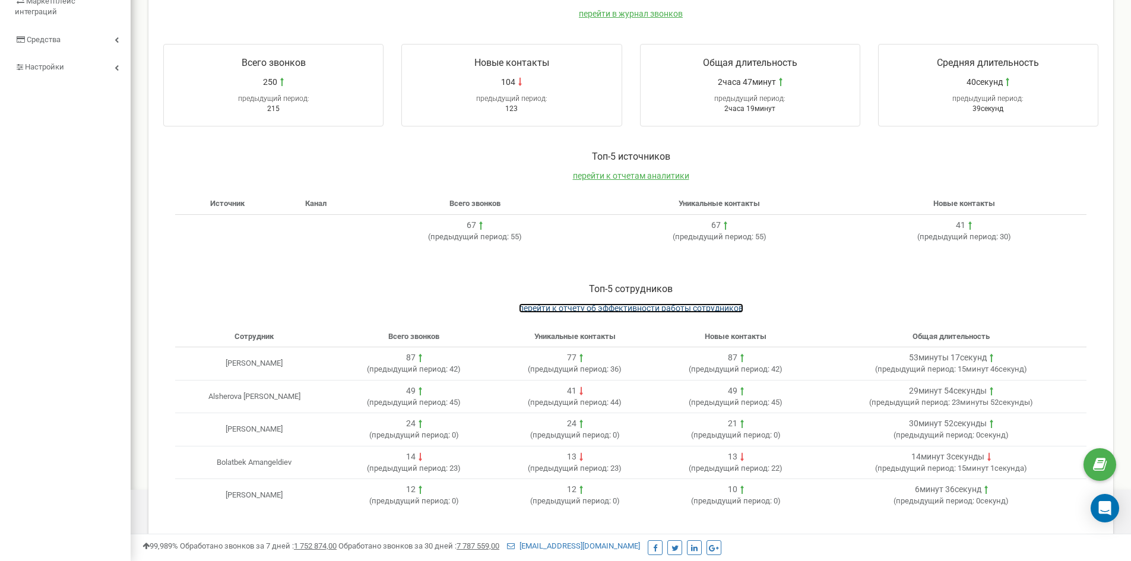
click at [623, 309] on span "перейти к отчету об эффективности работы сотрудников" at bounding box center [631, 307] width 224 height 9
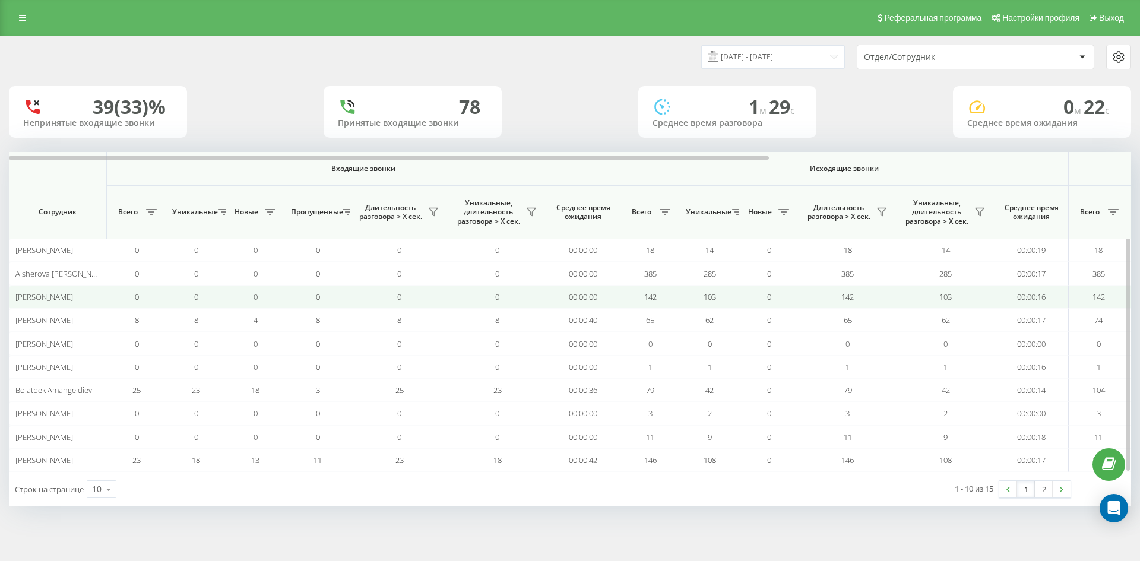
click at [57, 301] on span "[PERSON_NAME]" at bounding box center [44, 296] width 58 height 11
click at [58, 299] on span "[PERSON_NAME]" at bounding box center [44, 296] width 58 height 11
click at [58, 299] on span "Anar Zhussieva" at bounding box center [44, 296] width 58 height 11
click at [1094, 296] on span "142" at bounding box center [1098, 296] width 12 height 11
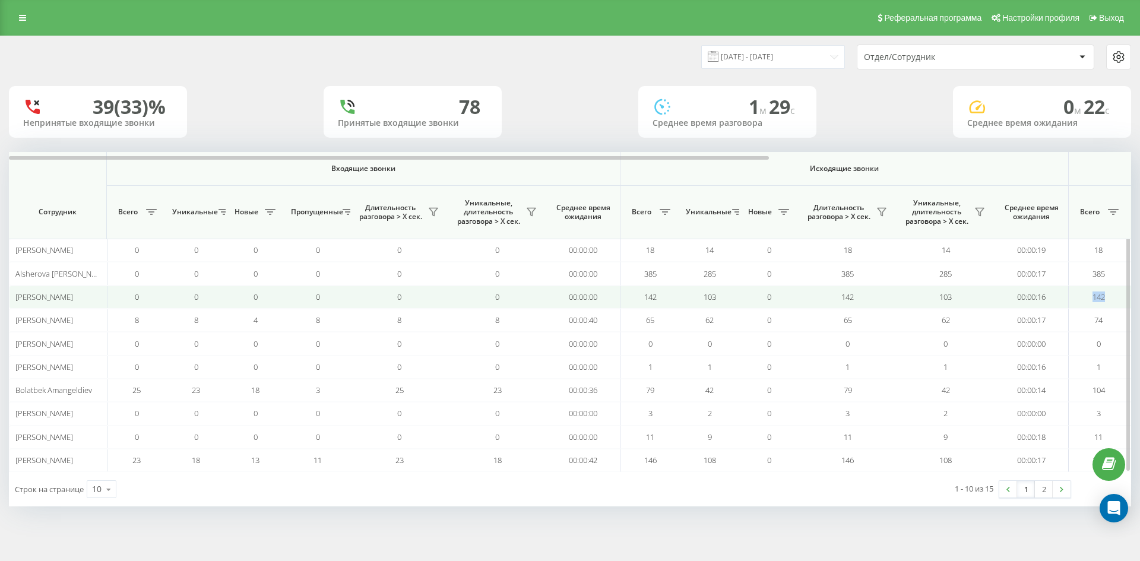
click at [1097, 301] on span "142" at bounding box center [1098, 296] width 12 height 11
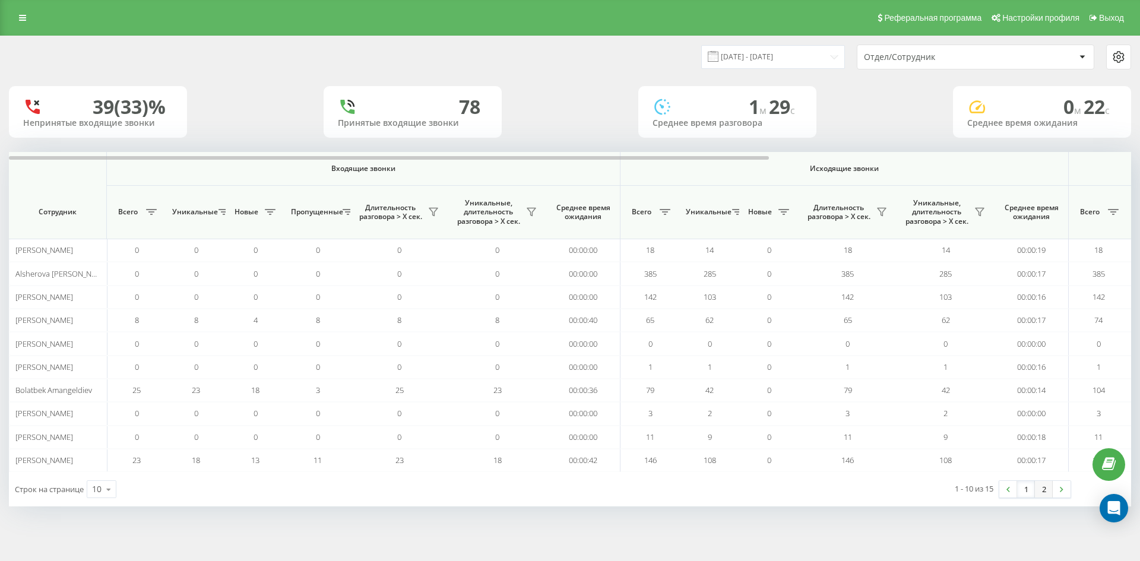
click at [1038, 493] on link "2" at bounding box center [1043, 489] width 18 height 17
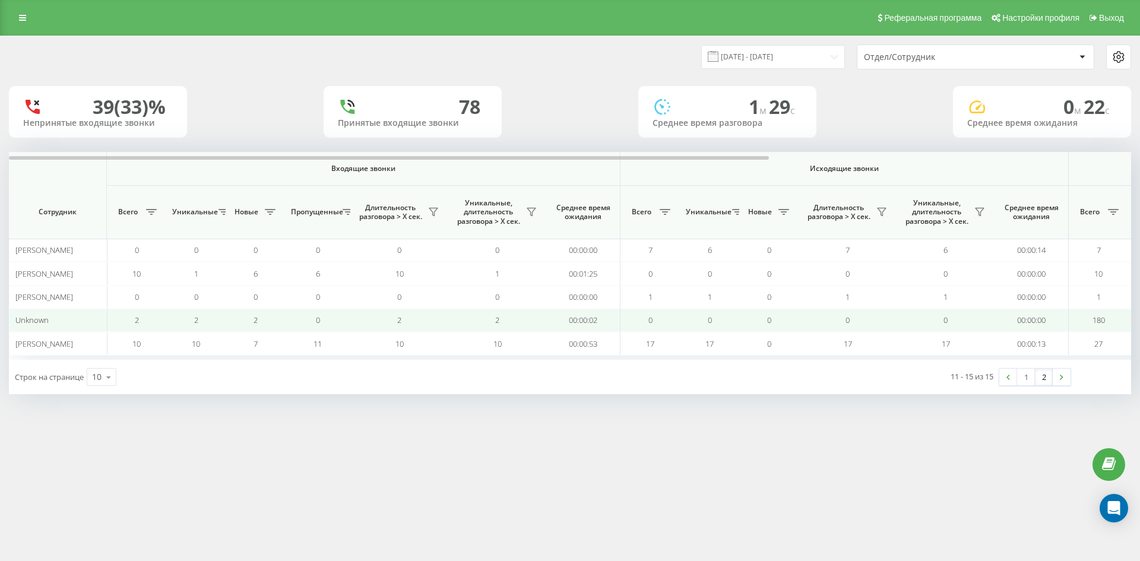
click at [29, 323] on span "Unknown" at bounding box center [31, 320] width 33 height 11
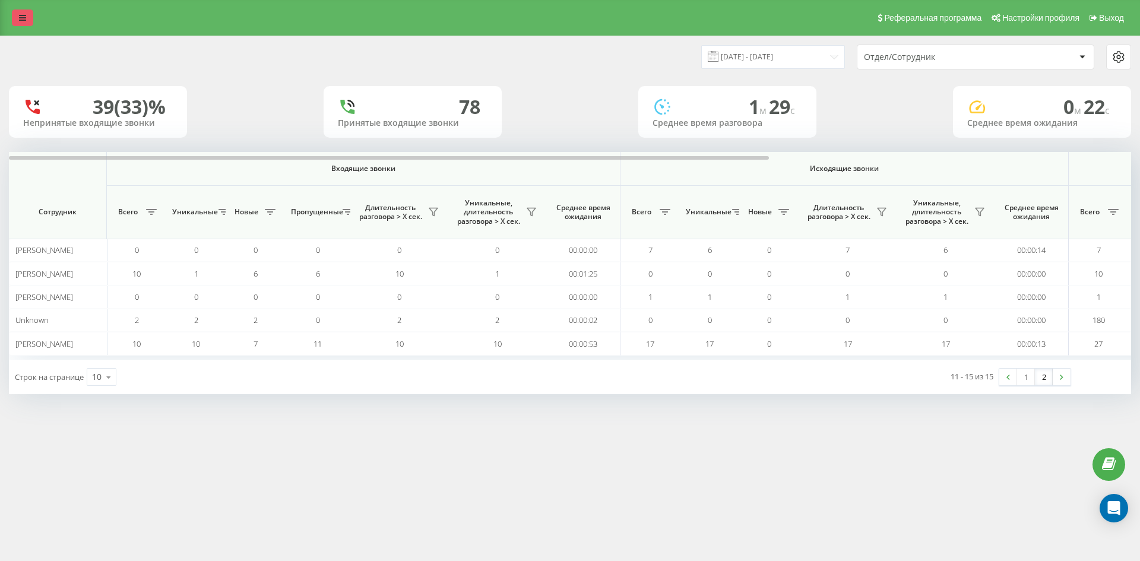
click at [17, 16] on link at bounding box center [22, 17] width 21 height 17
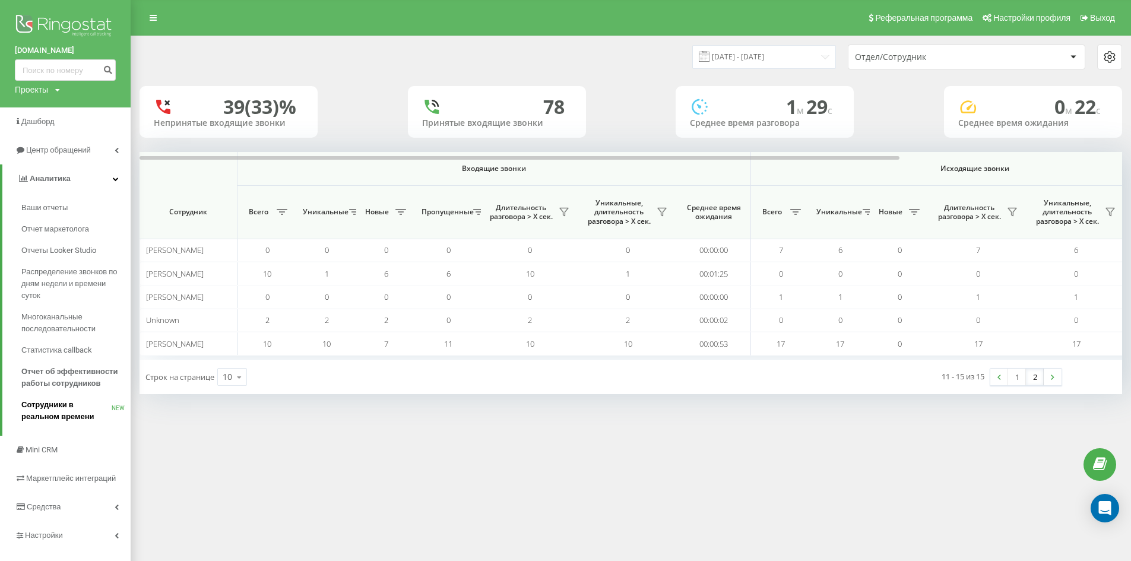
scroll to position [19, 0]
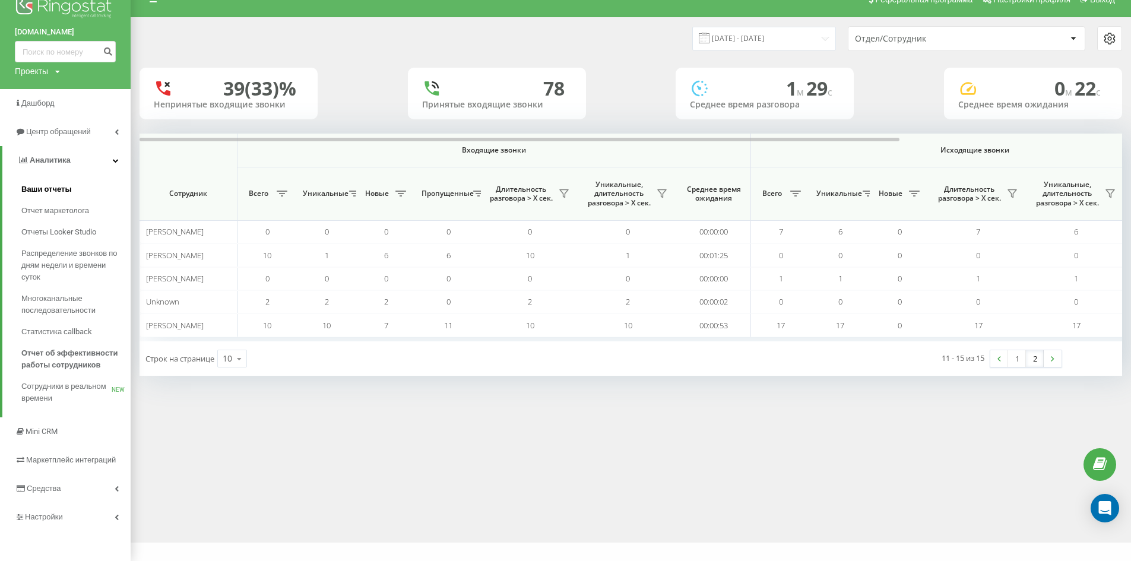
click at [55, 195] on span "Ваши отчеты" at bounding box center [46, 189] width 50 height 12
